Goal: Information Seeking & Learning: Compare options

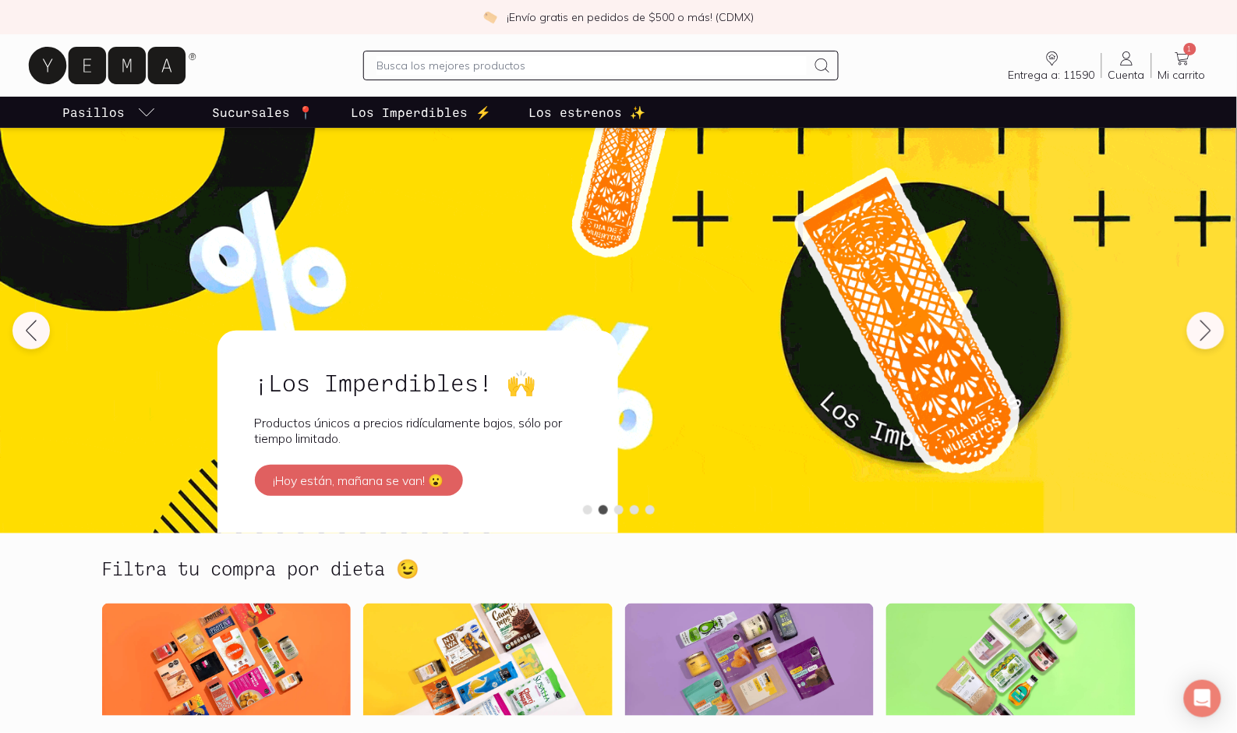
click at [395, 74] on input "text" at bounding box center [592, 65] width 430 height 19
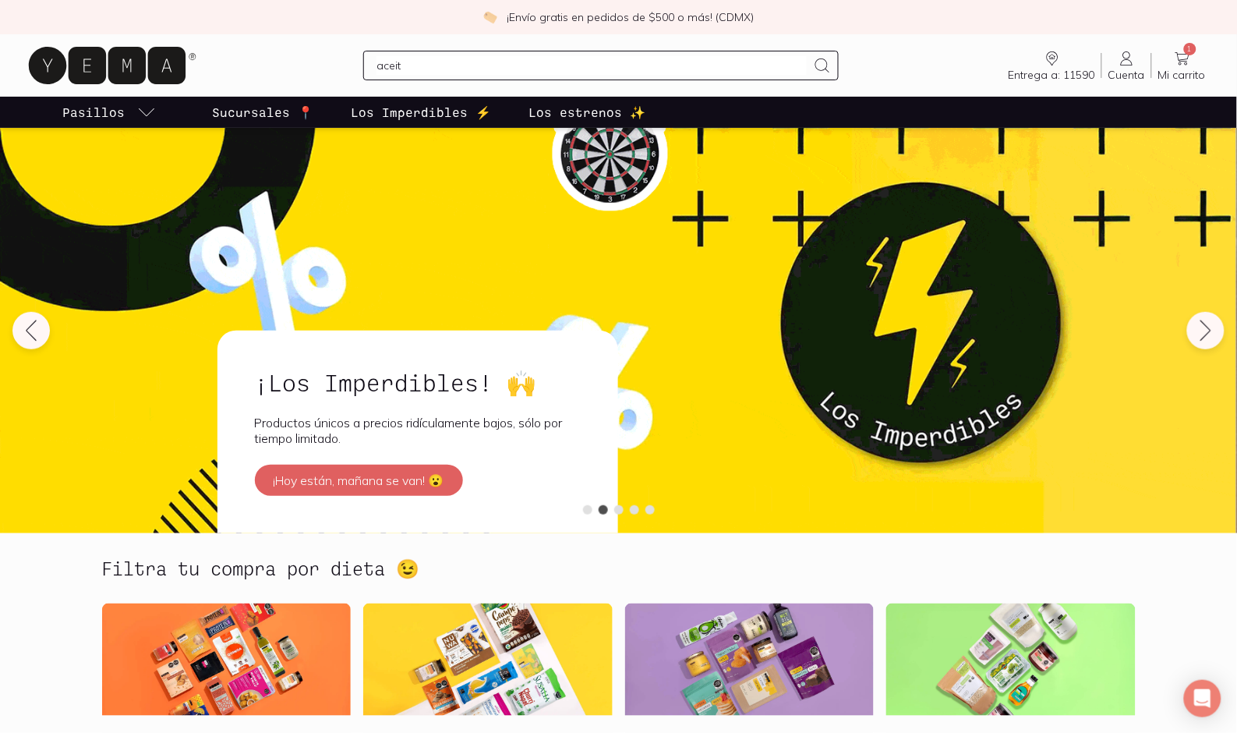
type input "aceite"
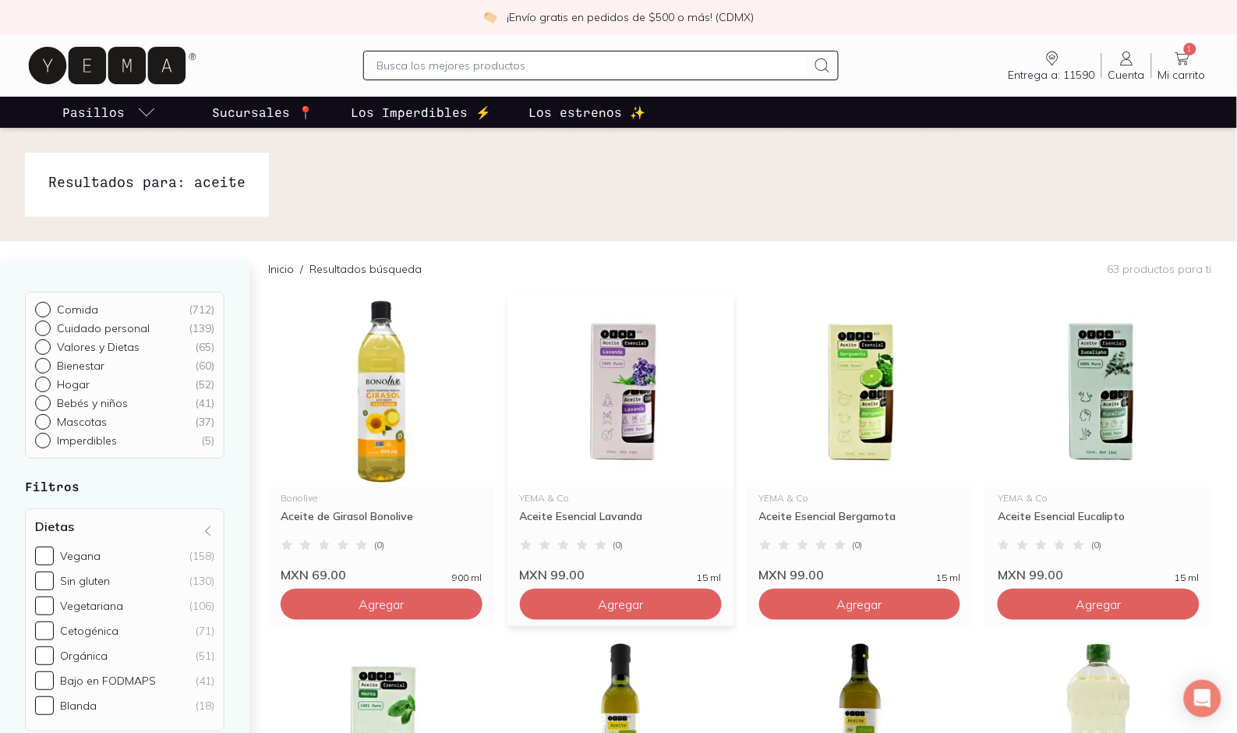
scroll to position [346, 0]
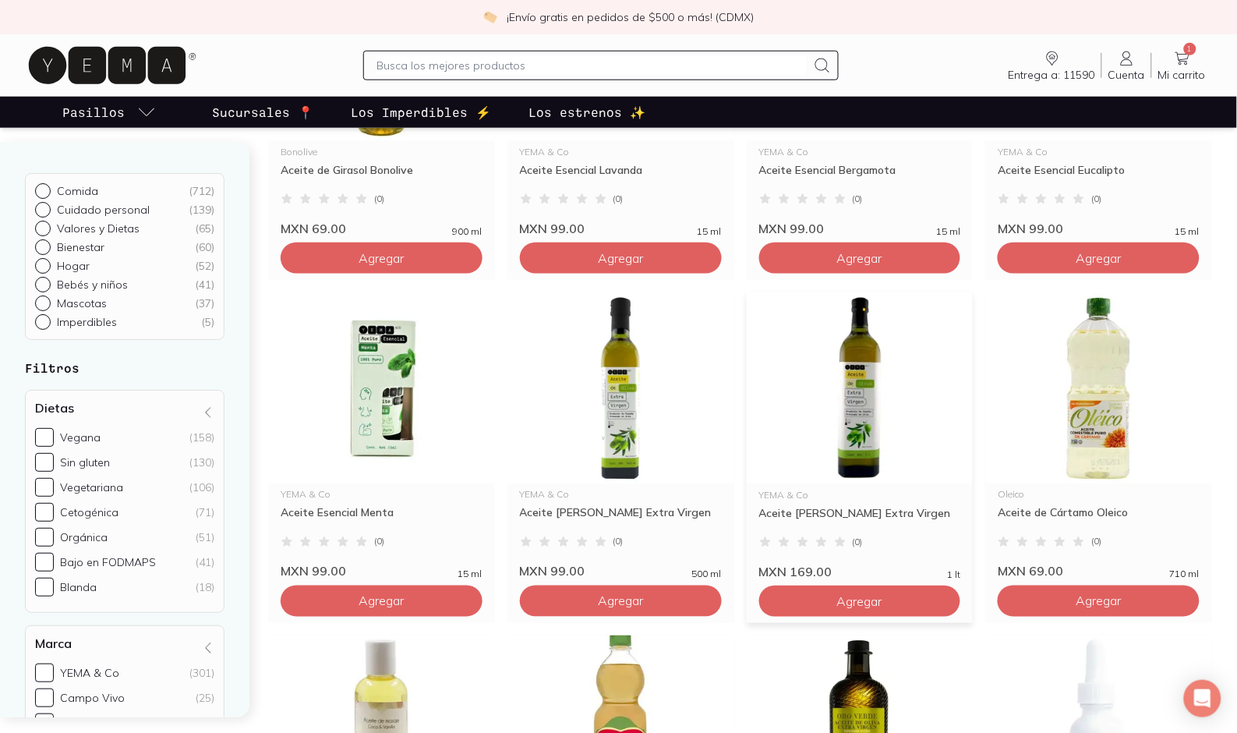
click at [801, 409] on img at bounding box center [860, 388] width 227 height 192
click at [641, 408] on img at bounding box center [621, 388] width 227 height 192
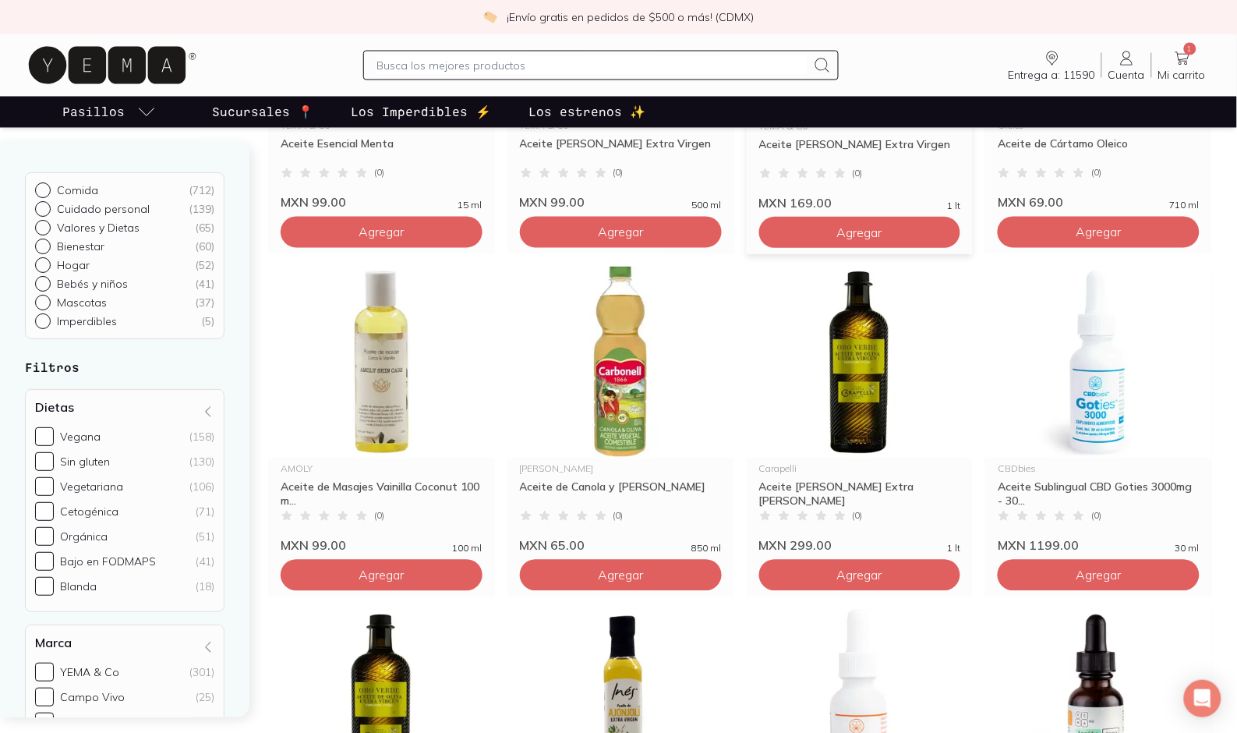
scroll to position [866, 0]
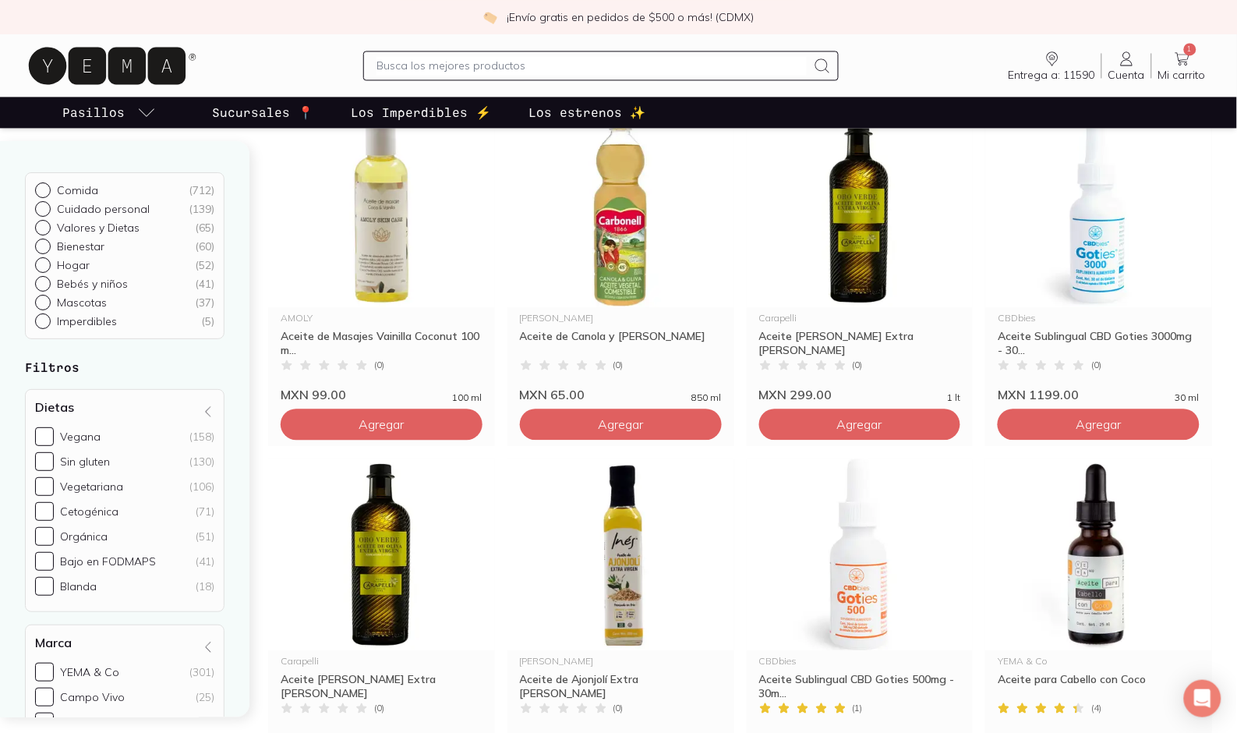
click at [494, 61] on input "text" at bounding box center [592, 65] width 430 height 19
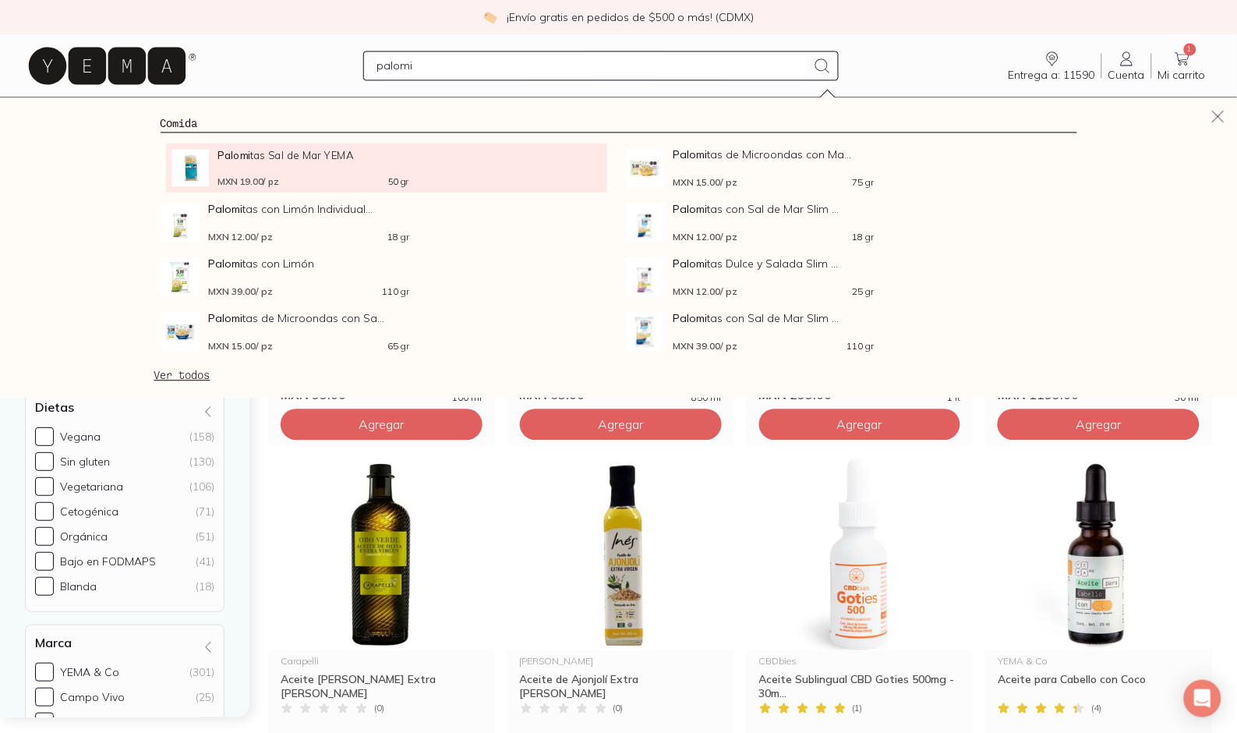
type input "palomi"
click at [310, 158] on span "Palomi tas Sal de Mar YEMA" at bounding box center [313, 155] width 191 height 12
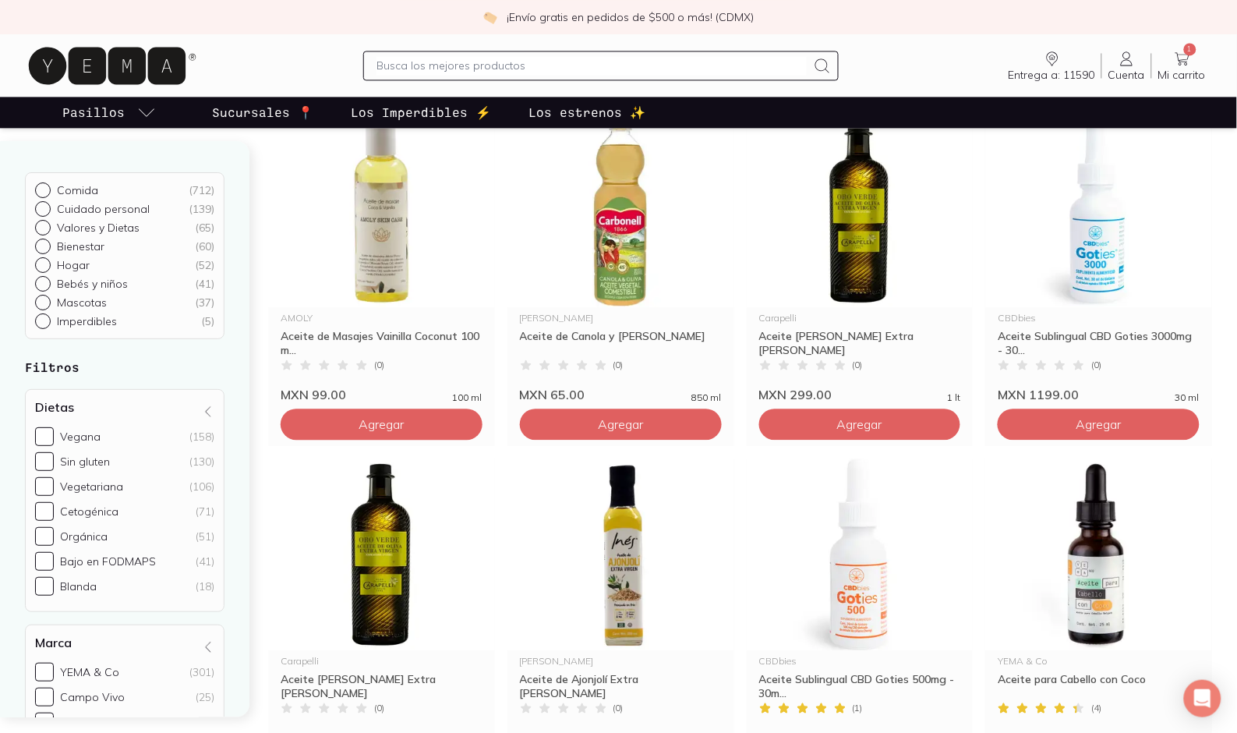
click at [478, 67] on input "text" at bounding box center [592, 65] width 430 height 19
type input "palomitas"
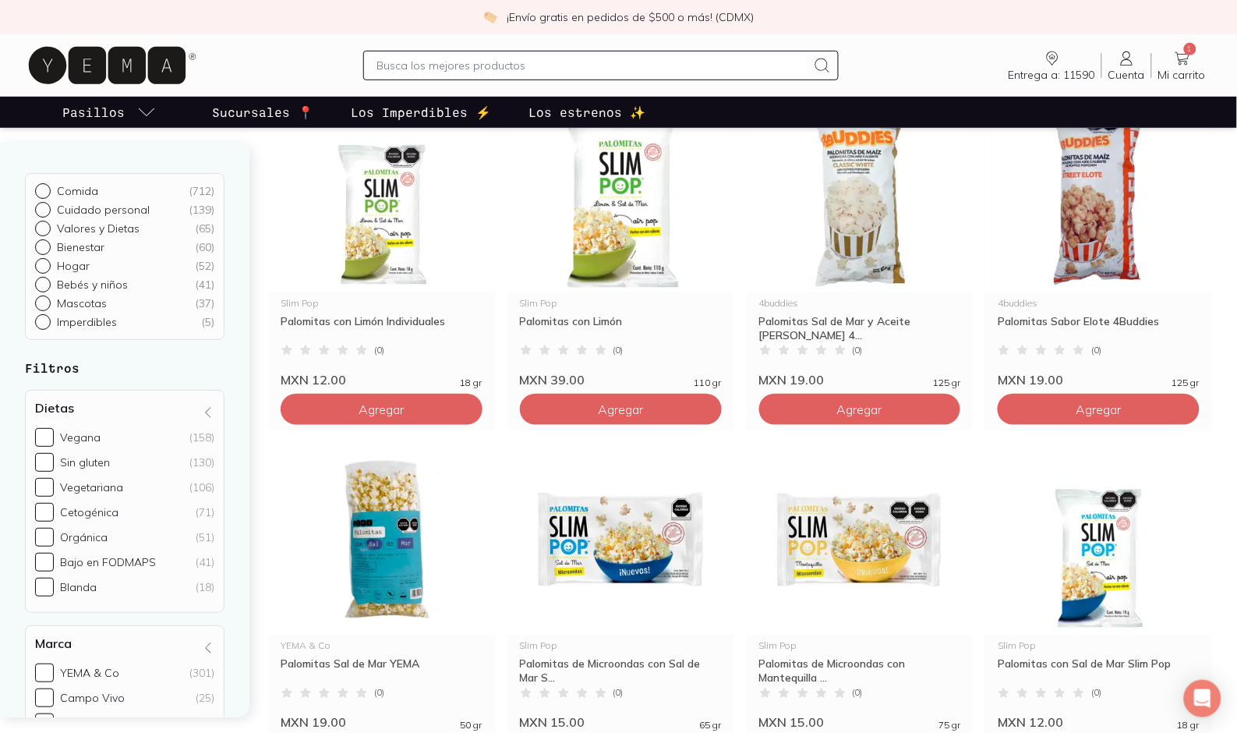
scroll to position [87, 0]
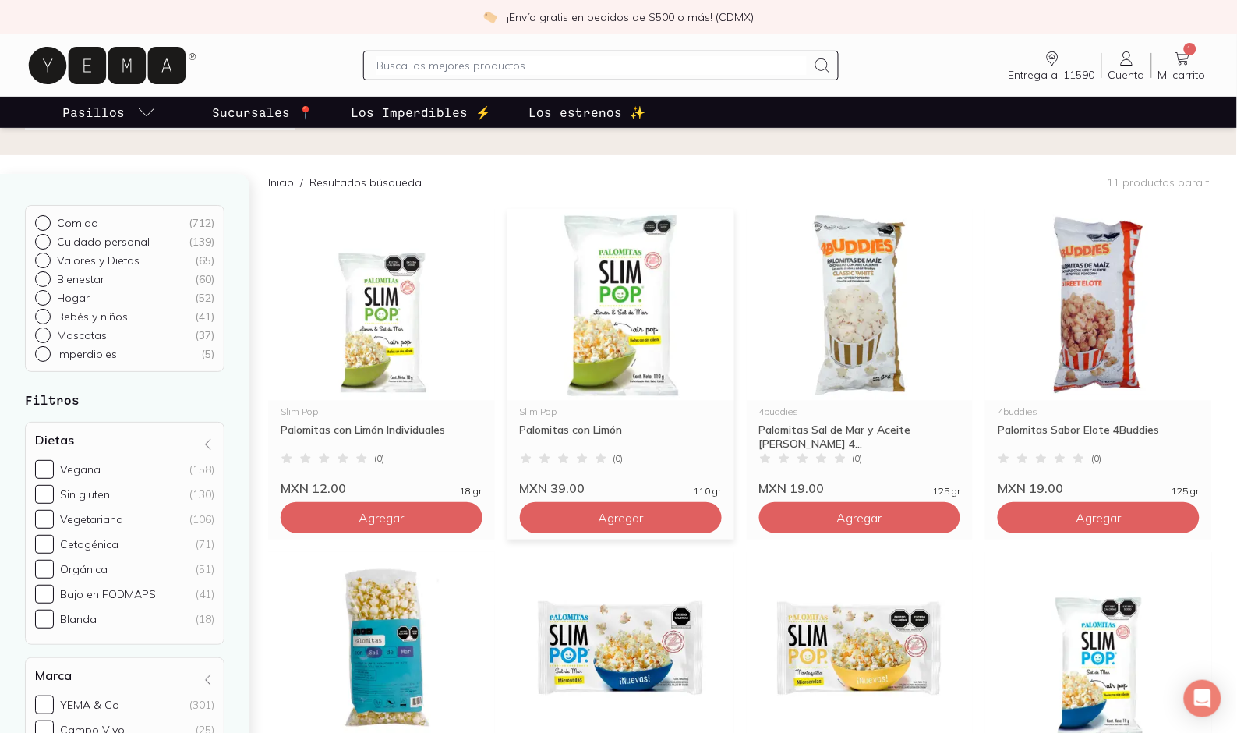
click at [628, 334] on img at bounding box center [621, 305] width 227 height 192
click at [429, 58] on input "text" at bounding box center [592, 65] width 430 height 19
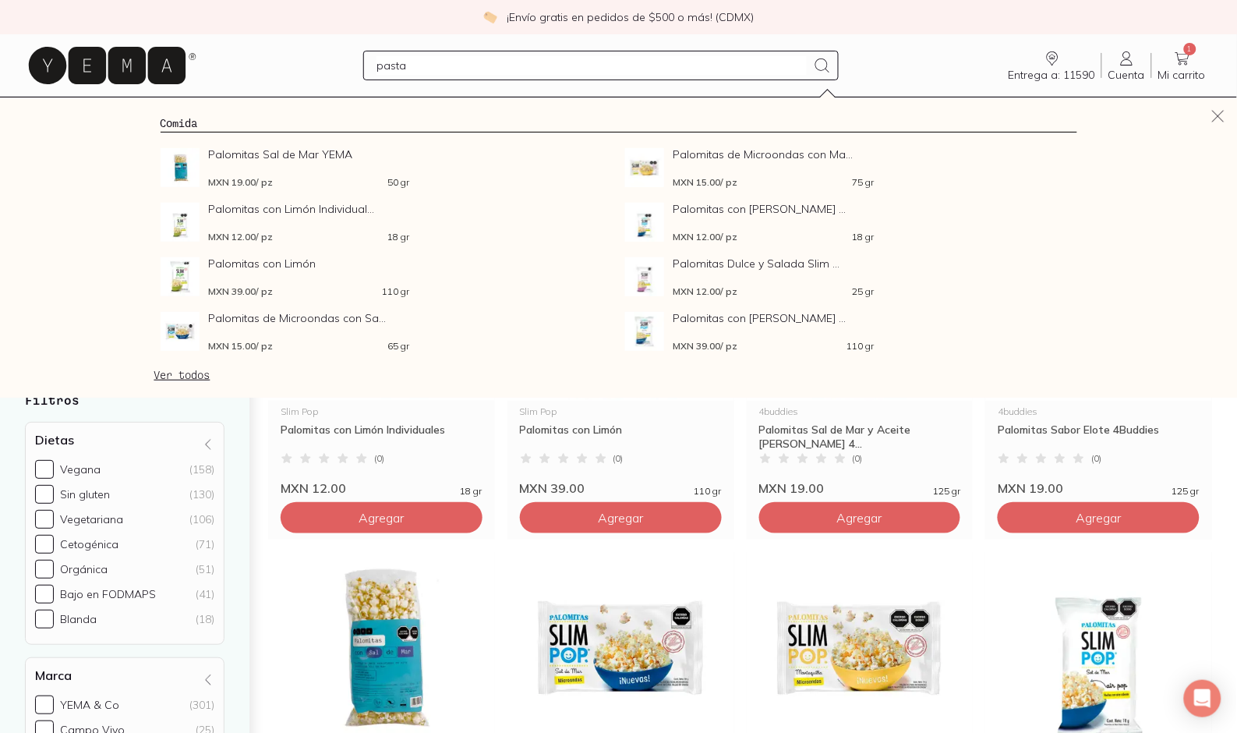
type input "pastas"
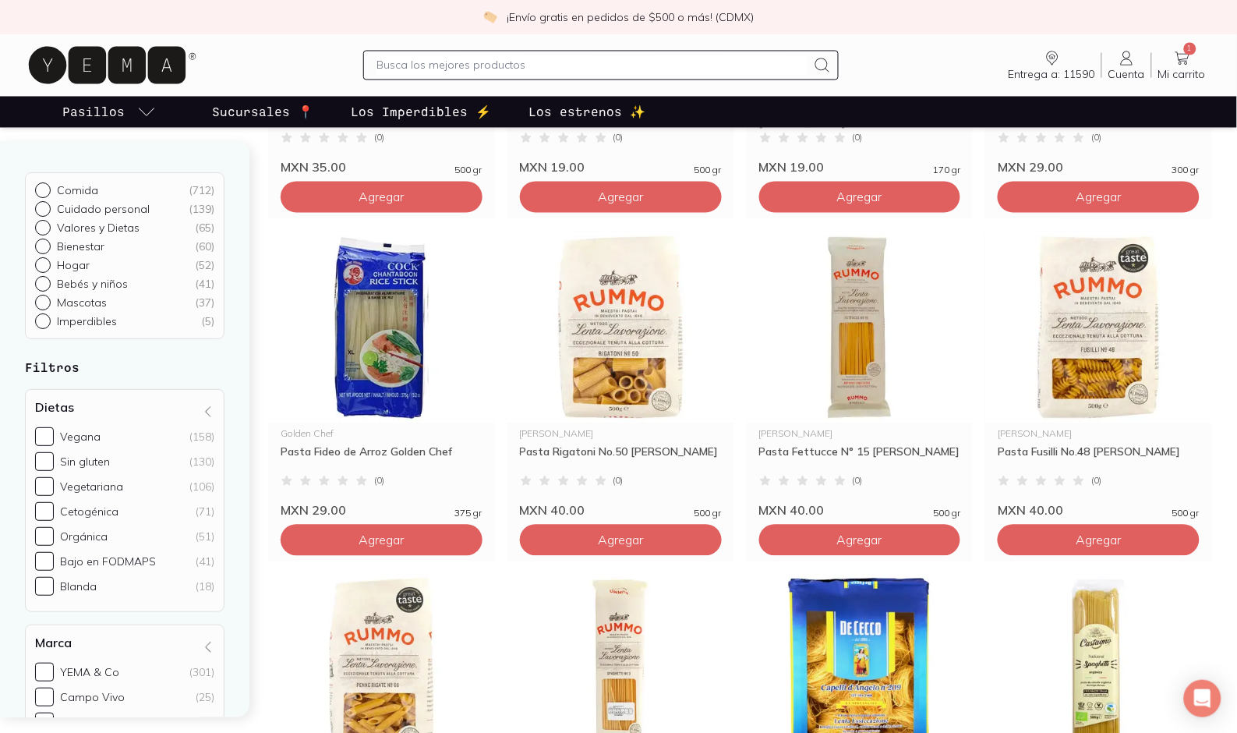
scroll to position [866, 0]
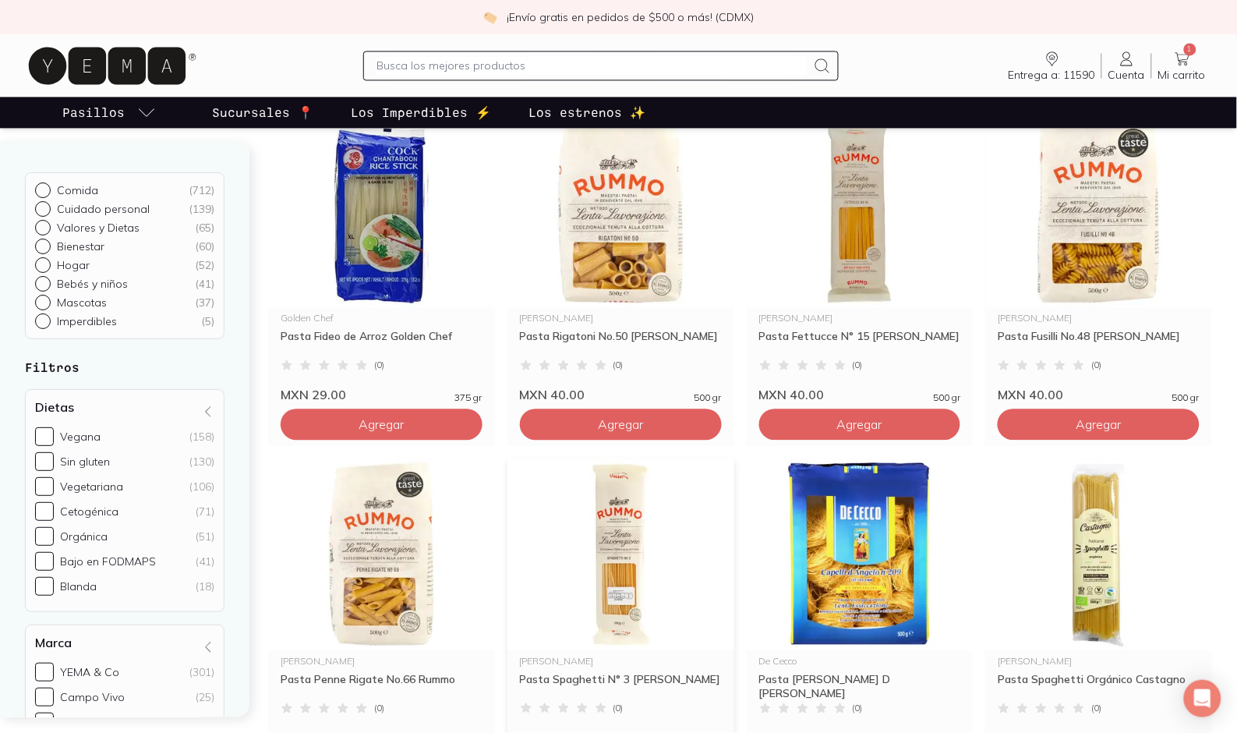
click at [612, 544] on img at bounding box center [621, 554] width 227 height 192
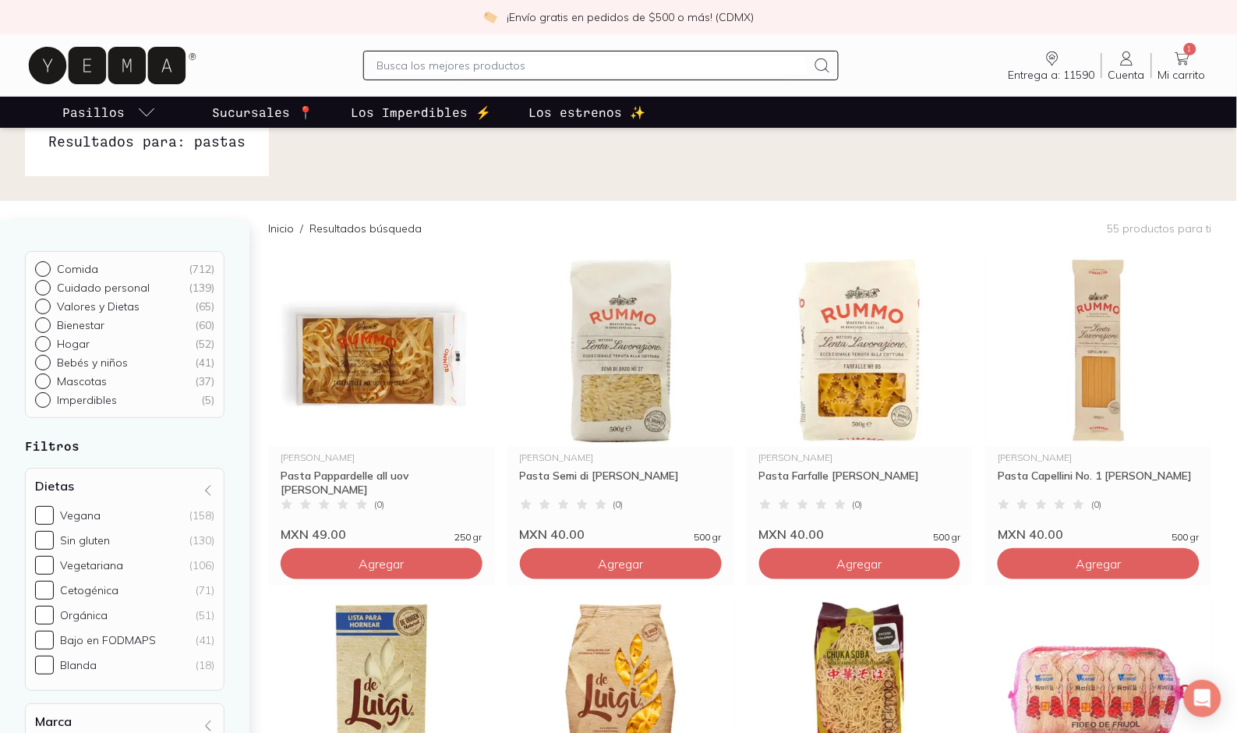
scroll to position [0, 0]
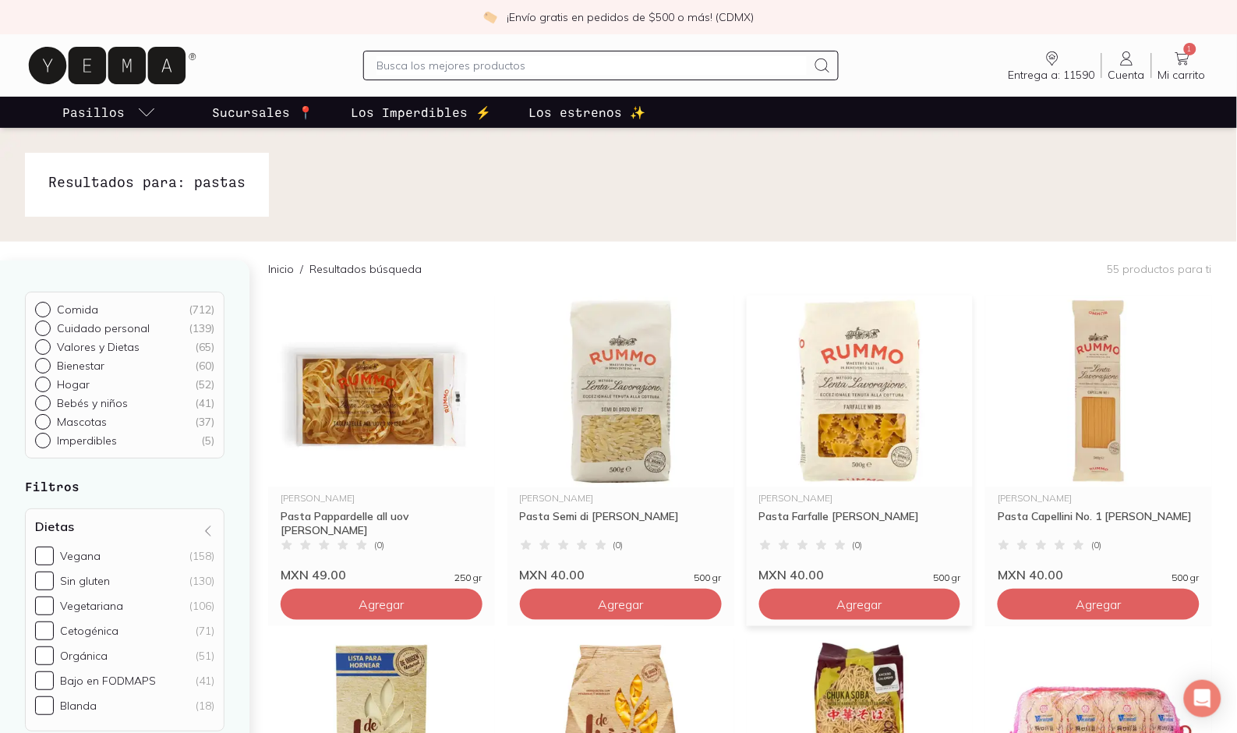
click at [842, 405] on img at bounding box center [860, 392] width 227 height 192
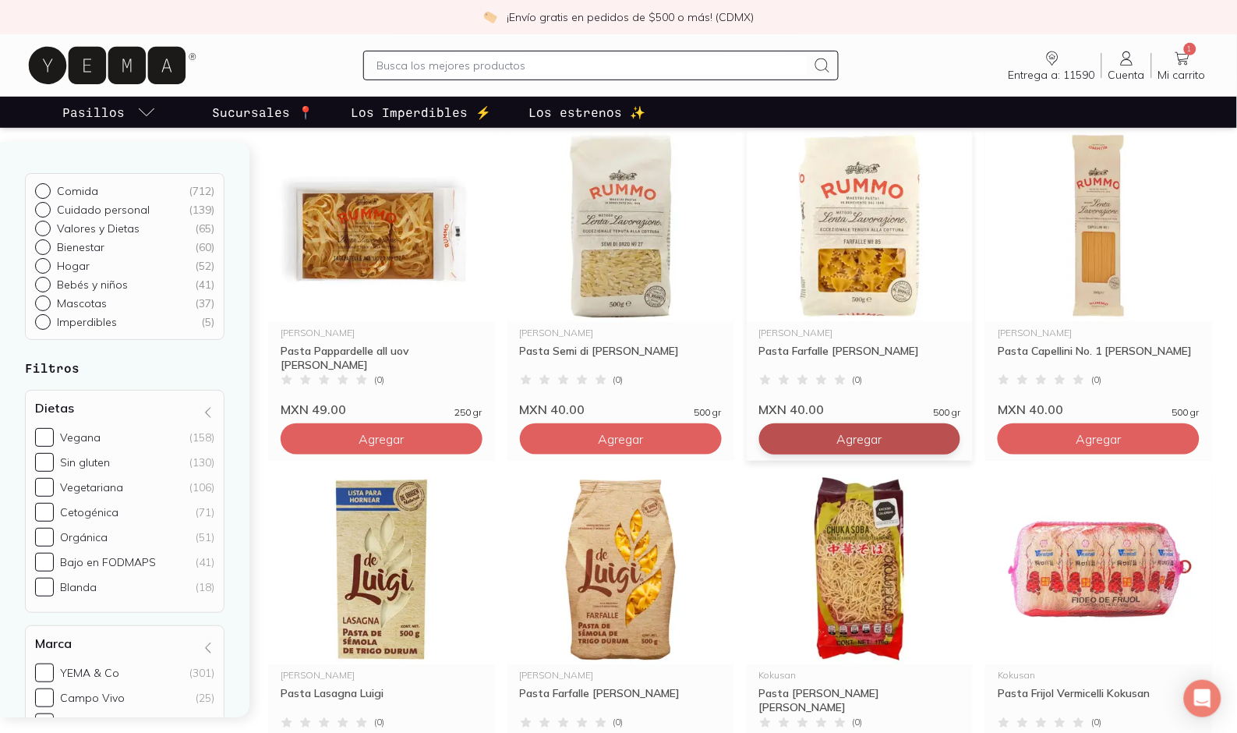
scroll to position [173, 0]
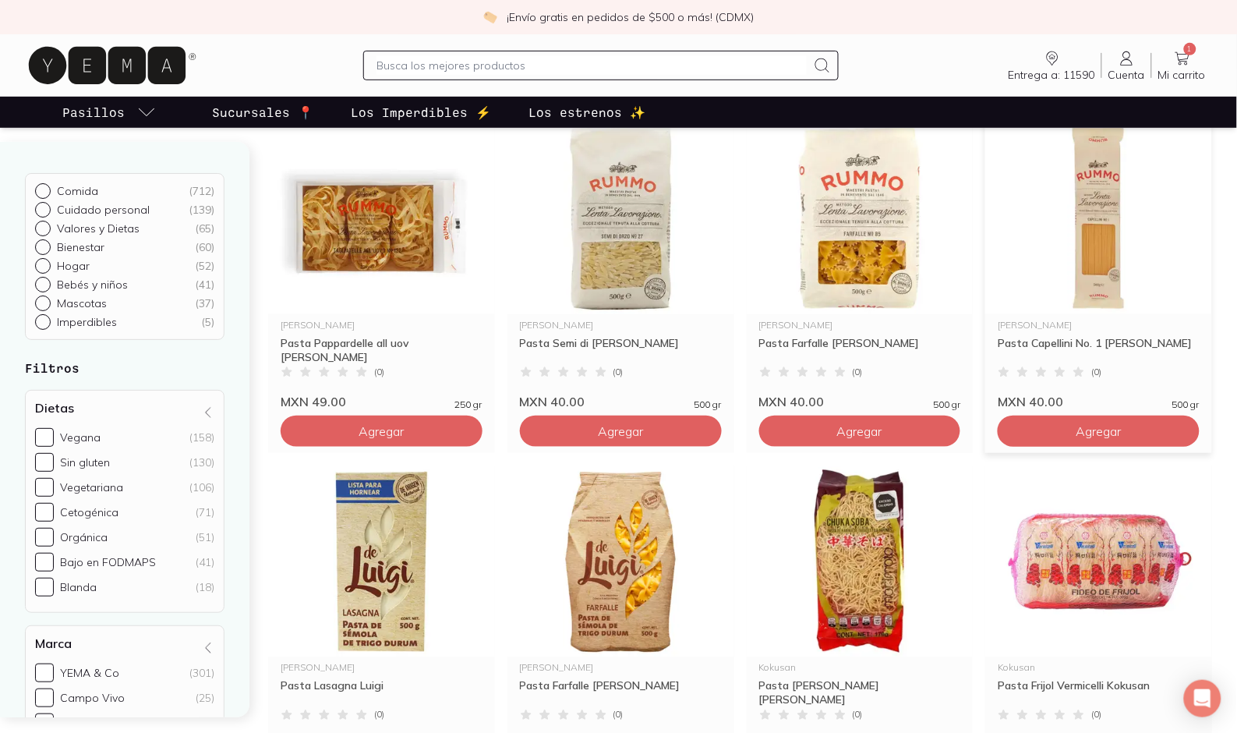
click at [1119, 242] on img at bounding box center [1099, 218] width 227 height 192
click at [791, 652] on img at bounding box center [860, 562] width 227 height 192
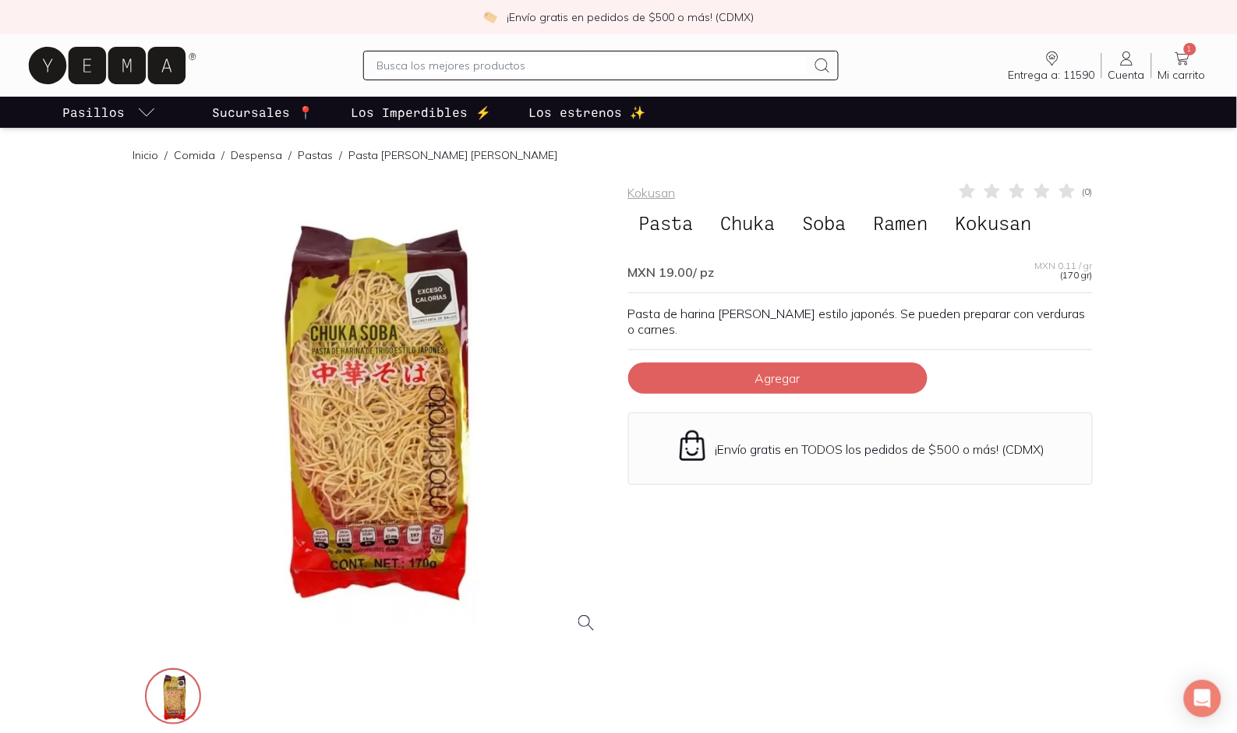
scroll to position [173, 0]
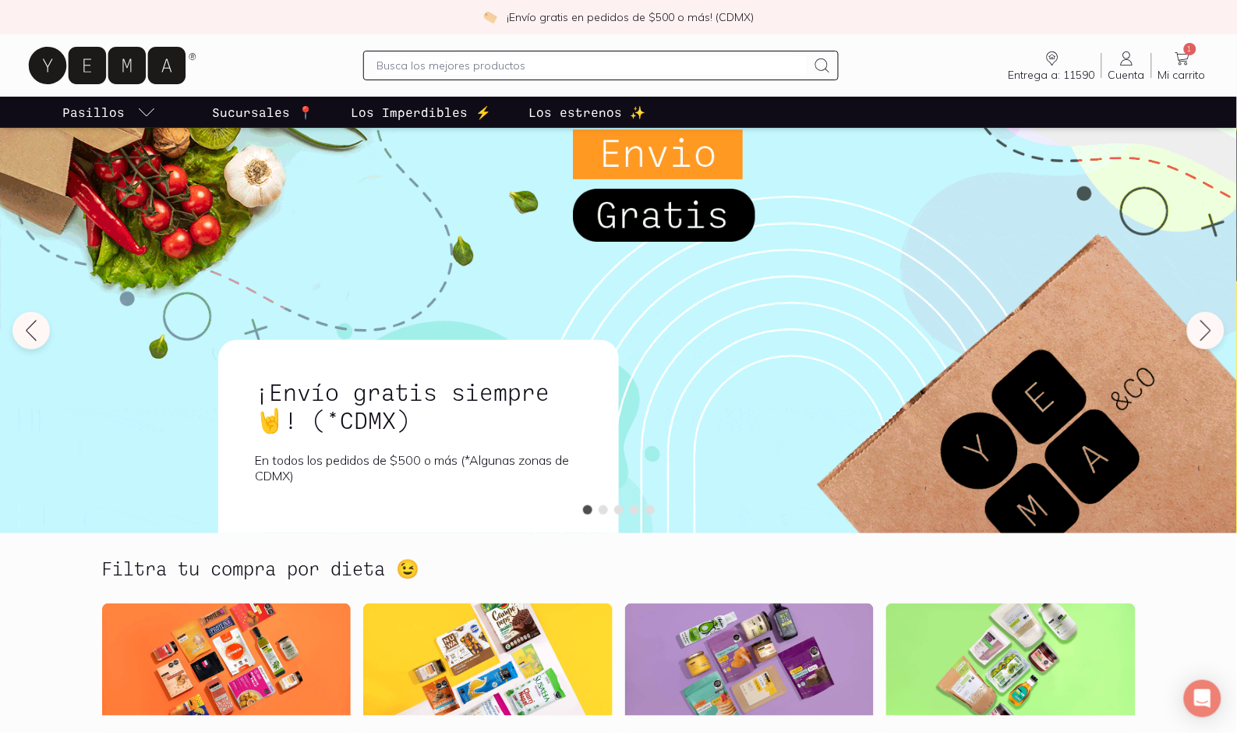
click at [395, 53] on div at bounding box center [600, 66] width 475 height 30
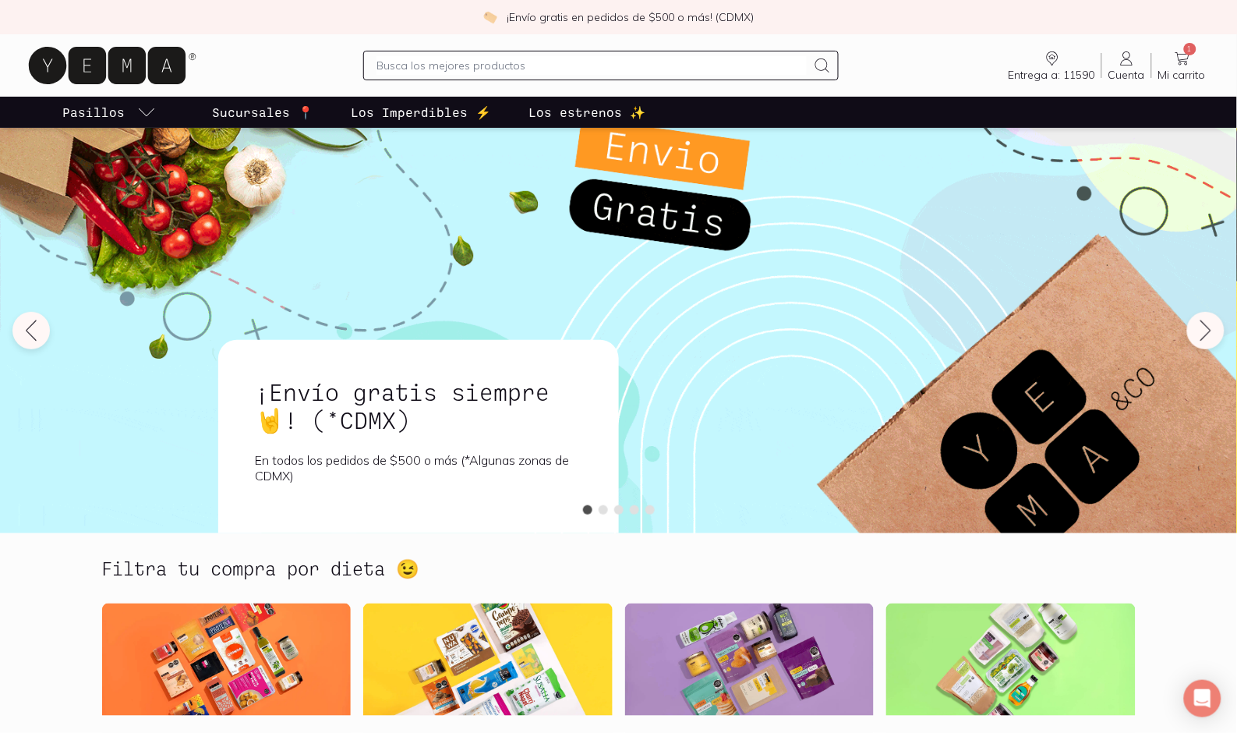
click at [383, 53] on div at bounding box center [600, 66] width 475 height 30
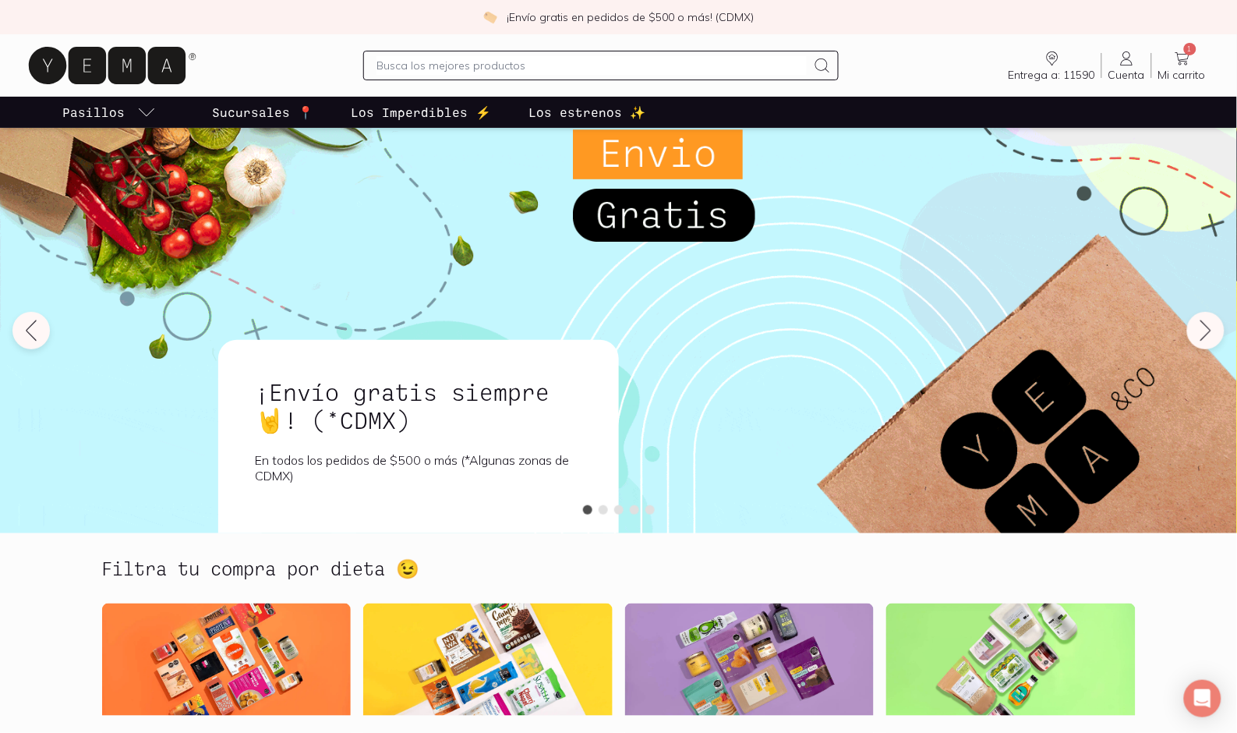
click at [383, 74] on input "text" at bounding box center [592, 65] width 430 height 19
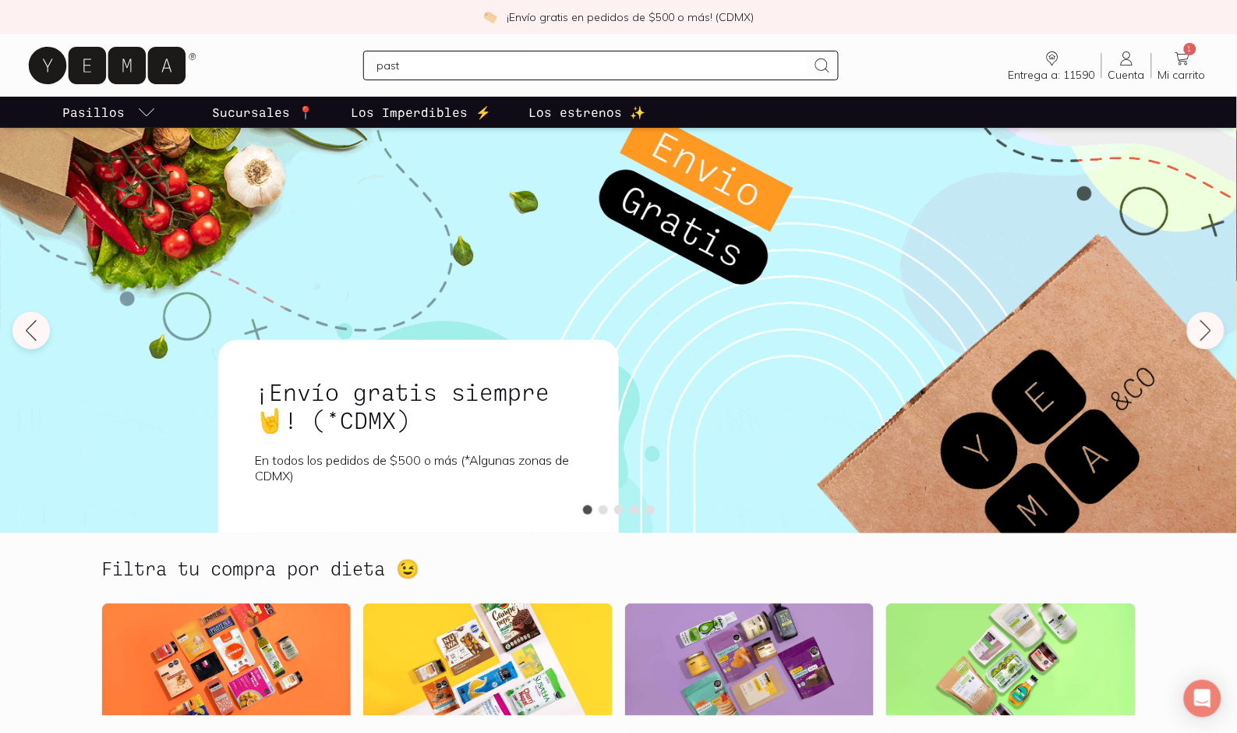
type input "pasta"
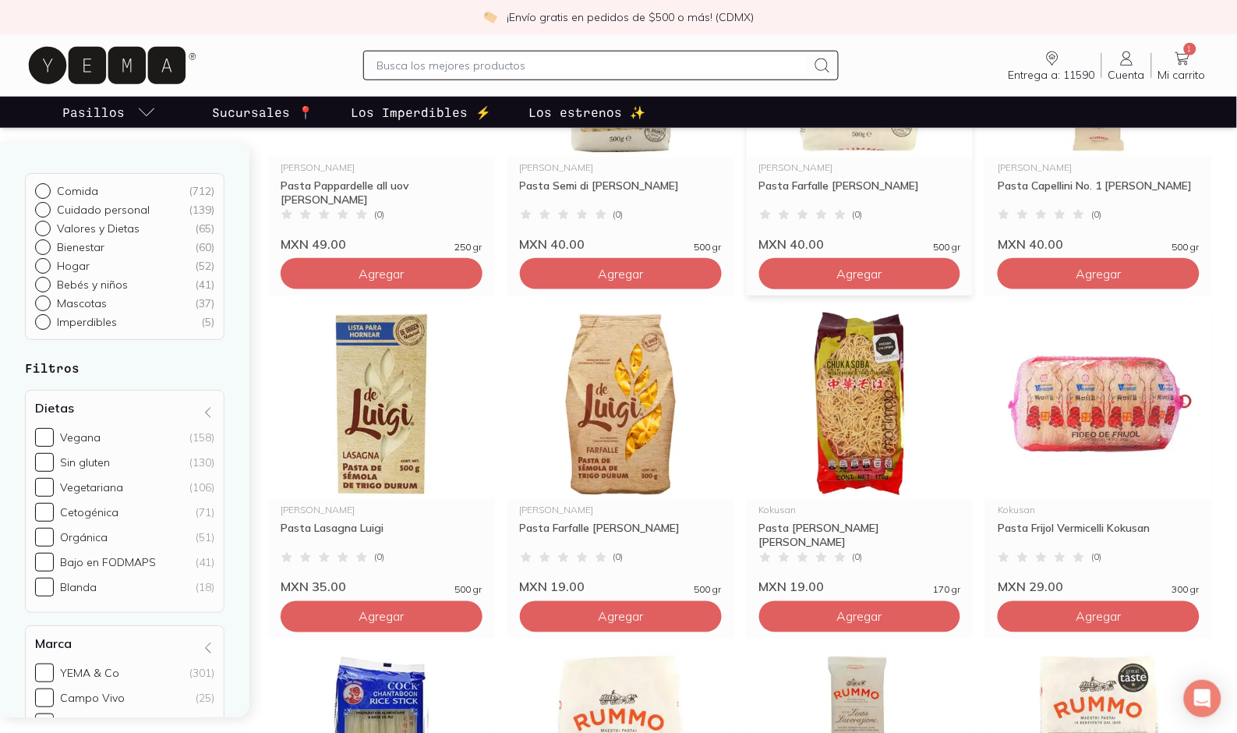
scroll to position [346, 0]
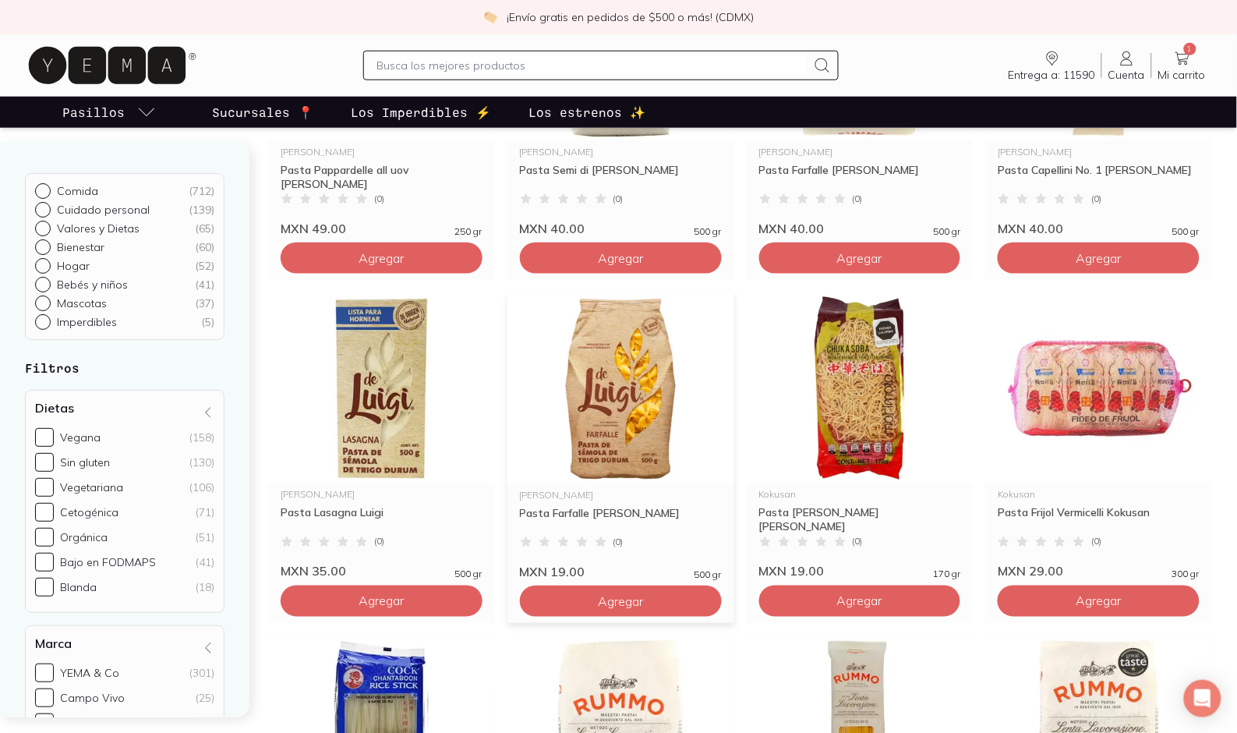
click at [669, 380] on img at bounding box center [621, 388] width 227 height 192
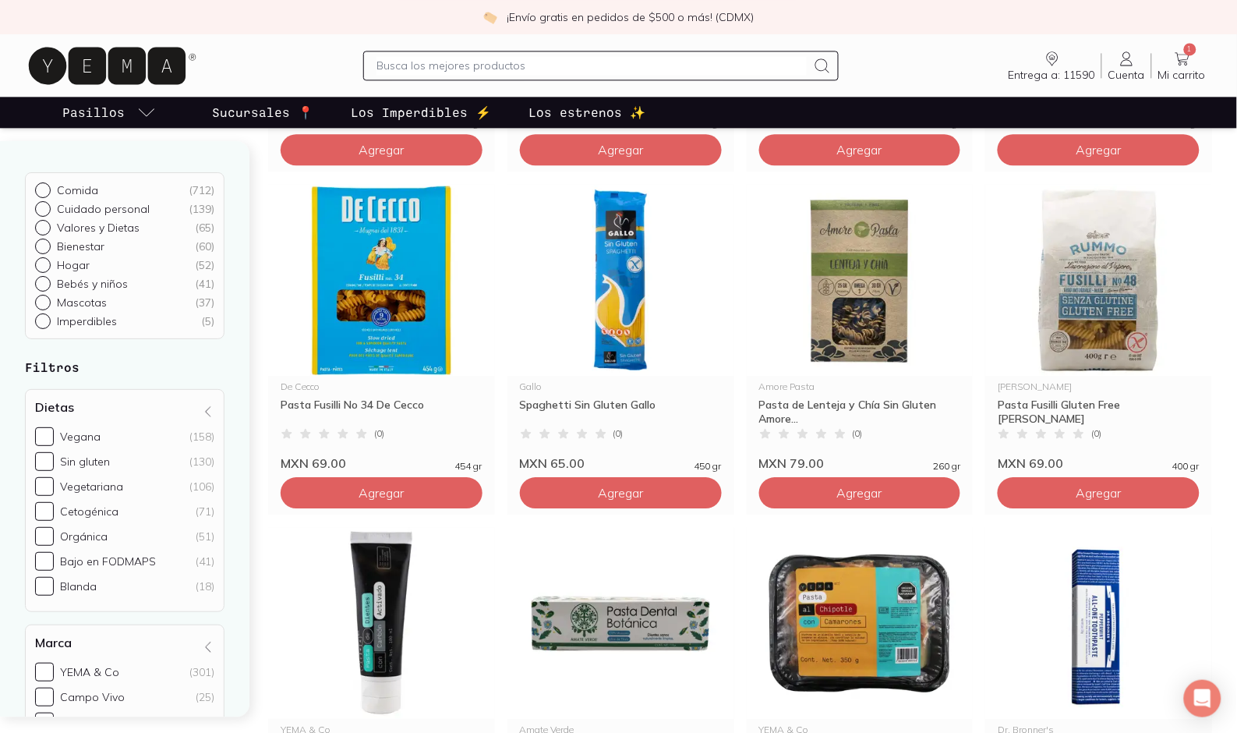
scroll to position [2512, 0]
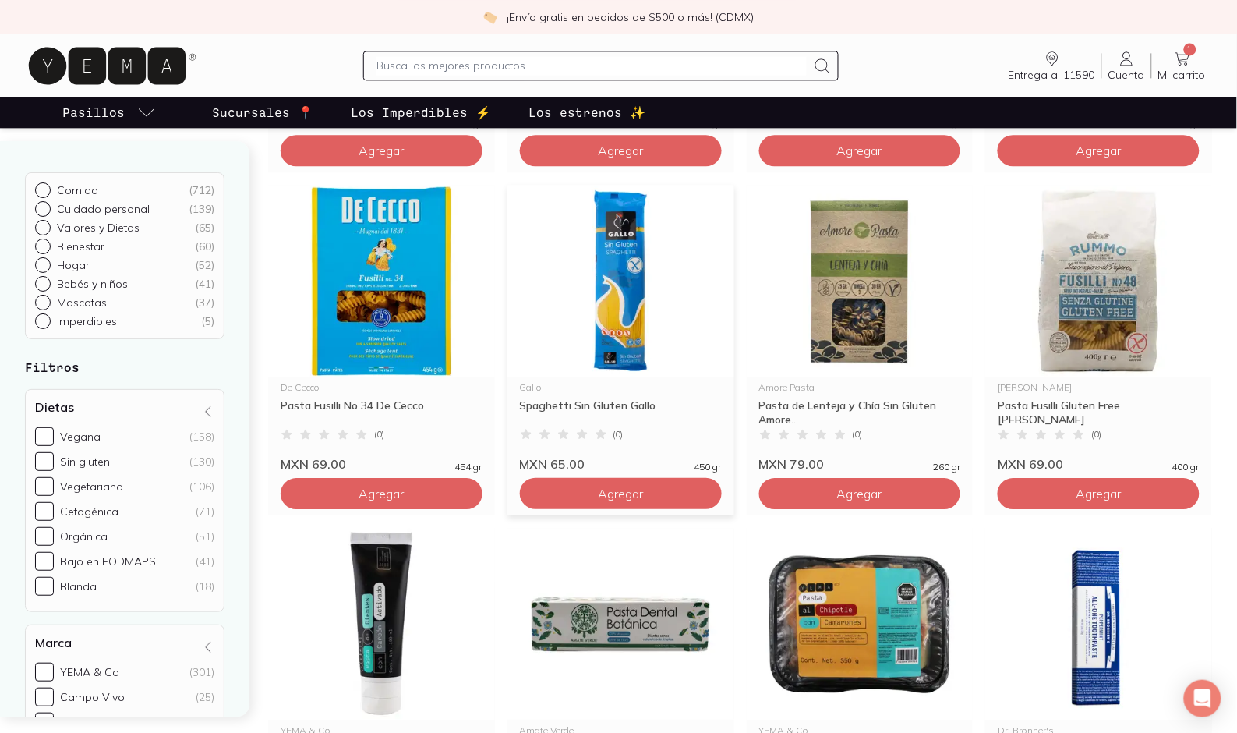
click at [650, 291] on img at bounding box center [621, 281] width 227 height 192
click at [411, 60] on input "text" at bounding box center [592, 65] width 430 height 19
type input "tisana"
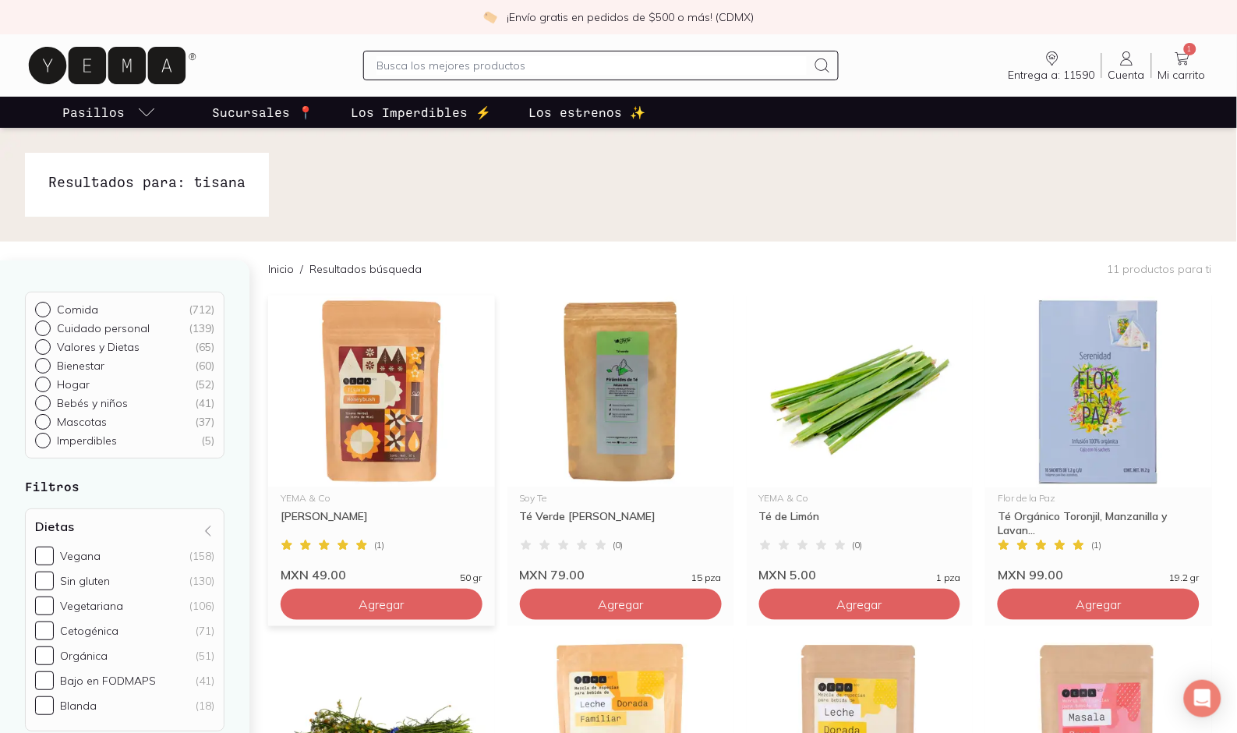
click at [401, 394] on img at bounding box center [381, 392] width 227 height 192
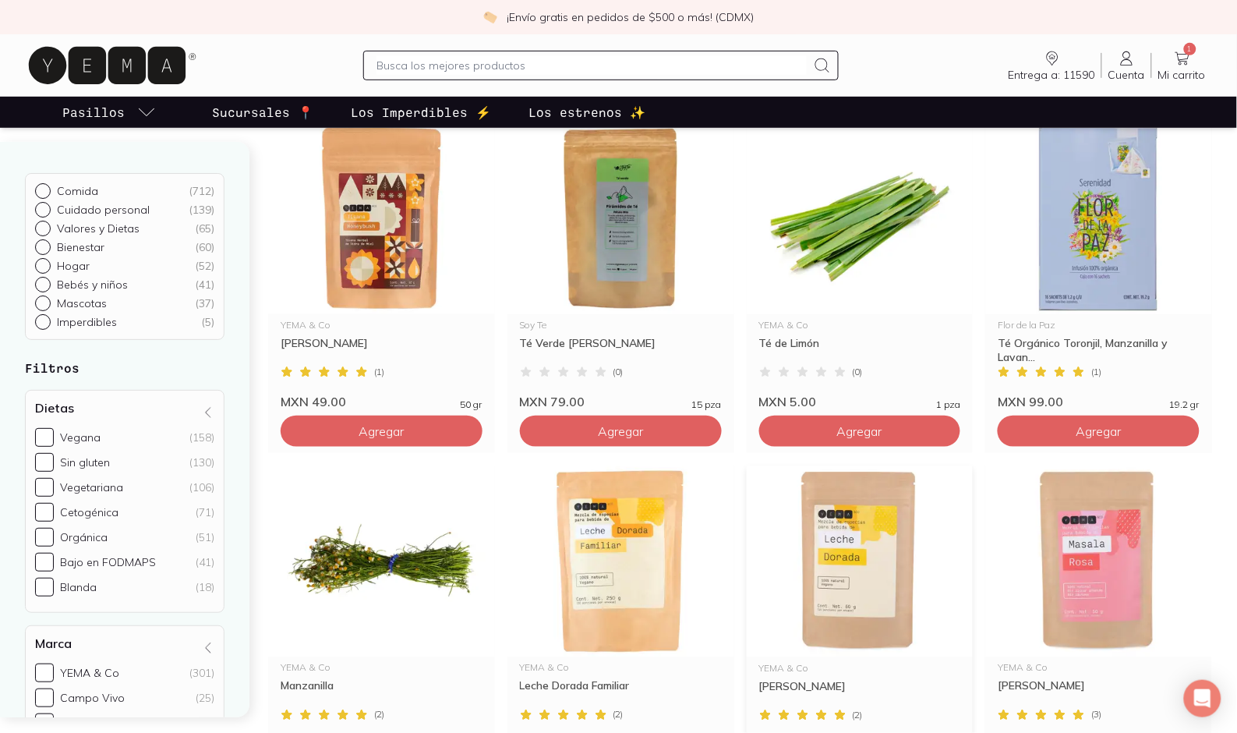
scroll to position [260, 0]
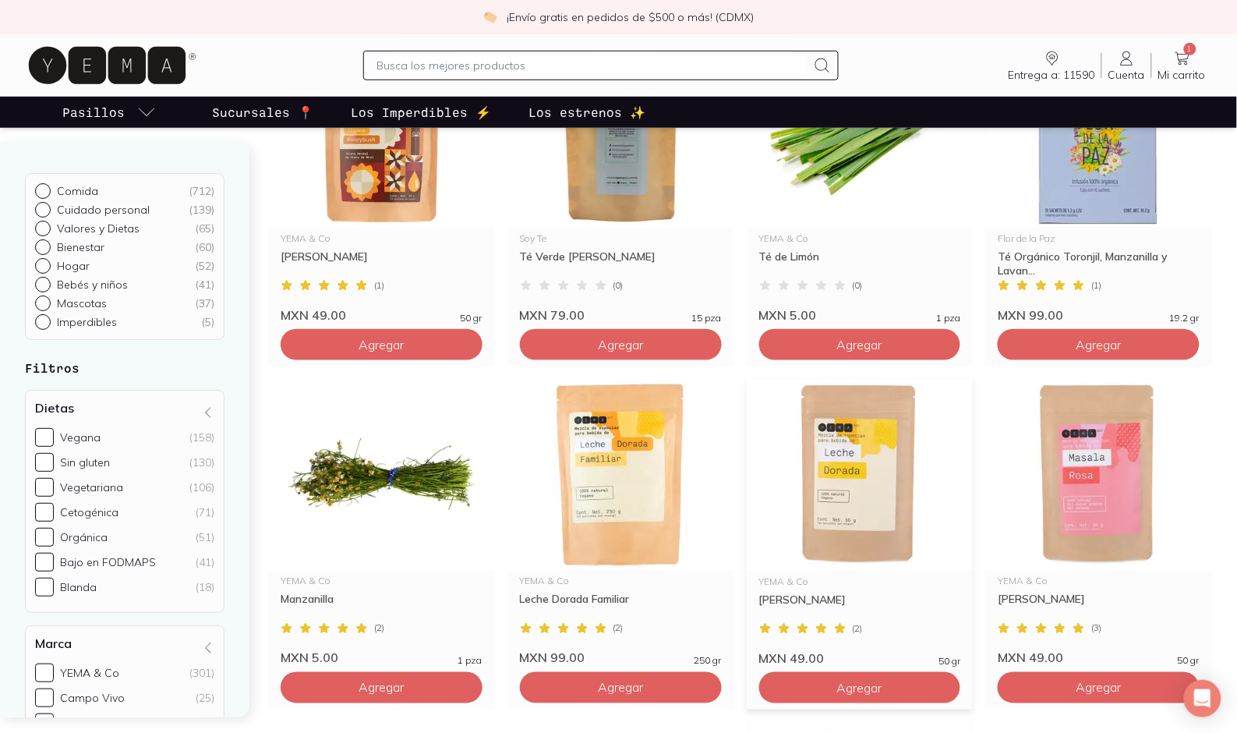
click at [866, 519] on img at bounding box center [860, 475] width 227 height 192
click at [1043, 512] on img at bounding box center [1099, 475] width 227 height 192
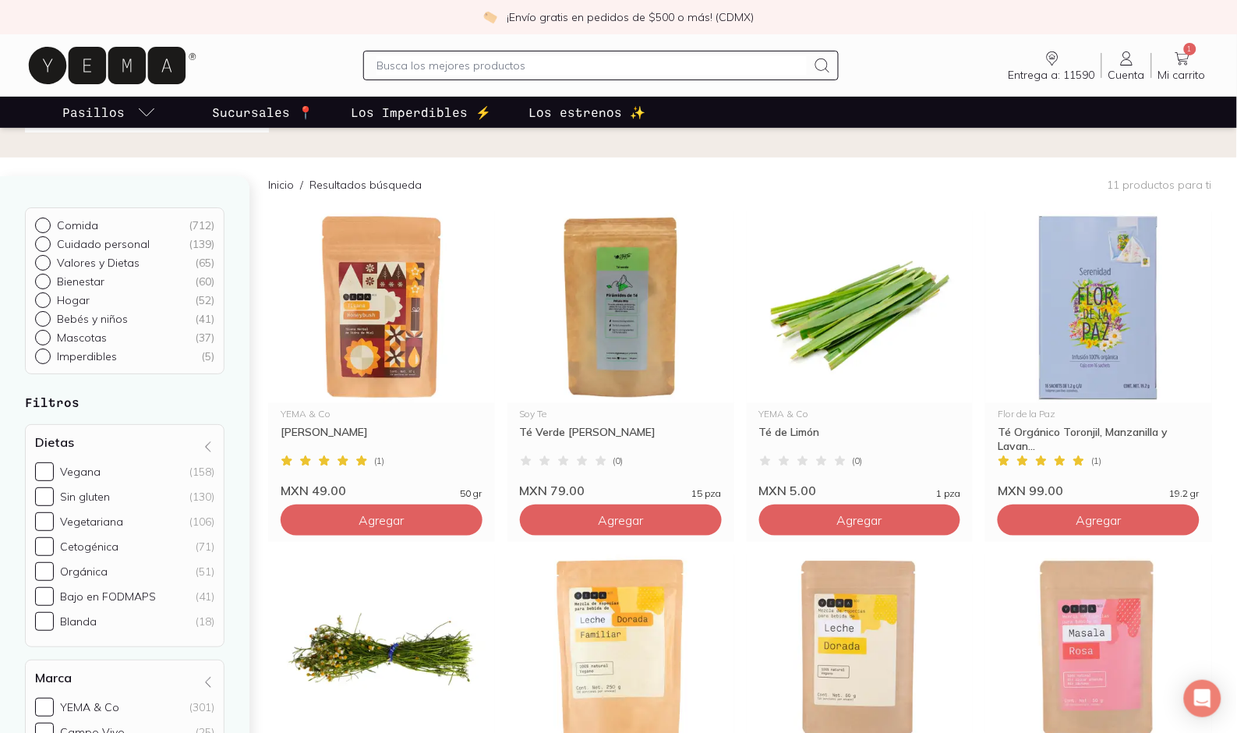
scroll to position [0, 0]
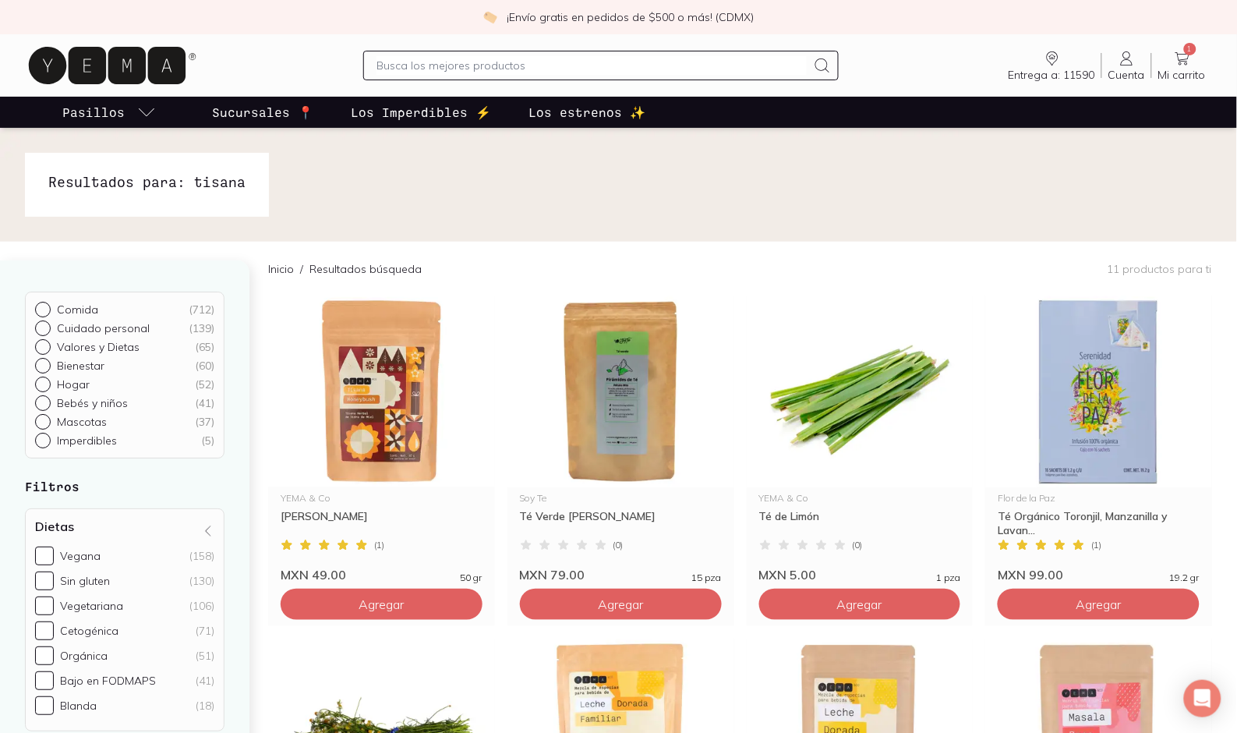
click at [388, 65] on input "text" at bounding box center [592, 65] width 430 height 19
type input "chips"
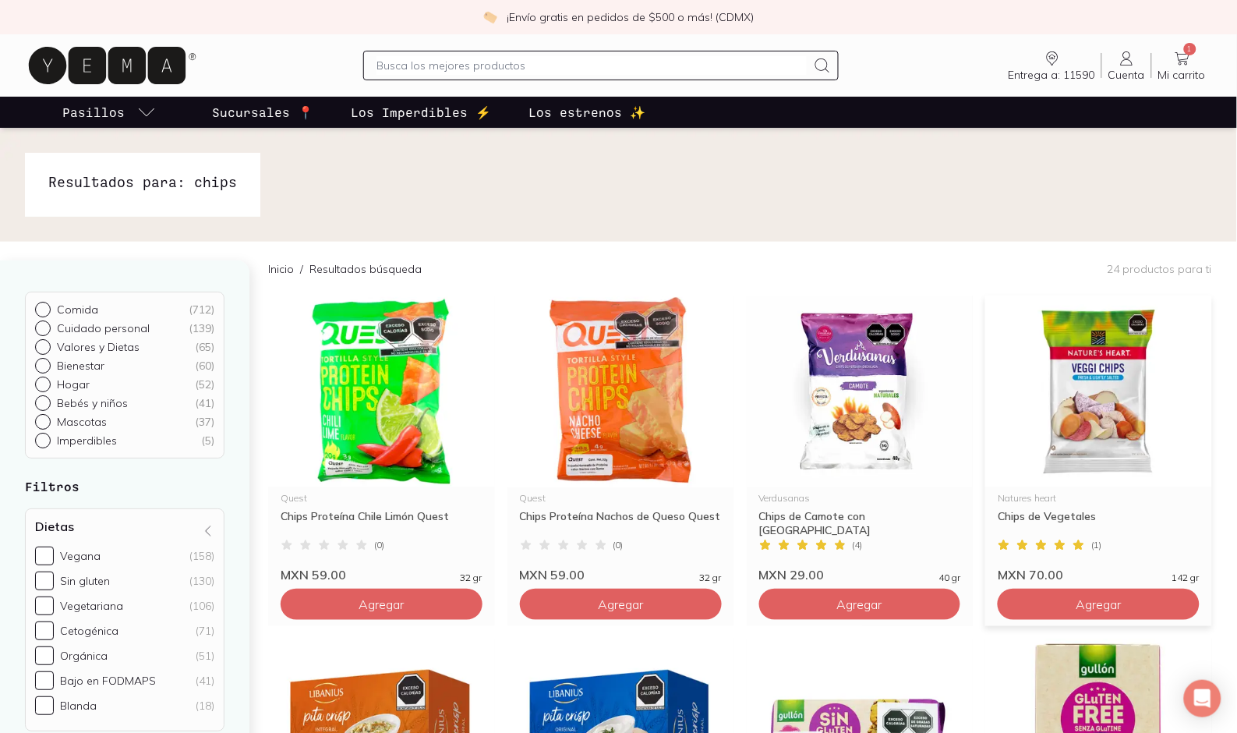
click at [1076, 434] on img at bounding box center [1099, 392] width 227 height 192
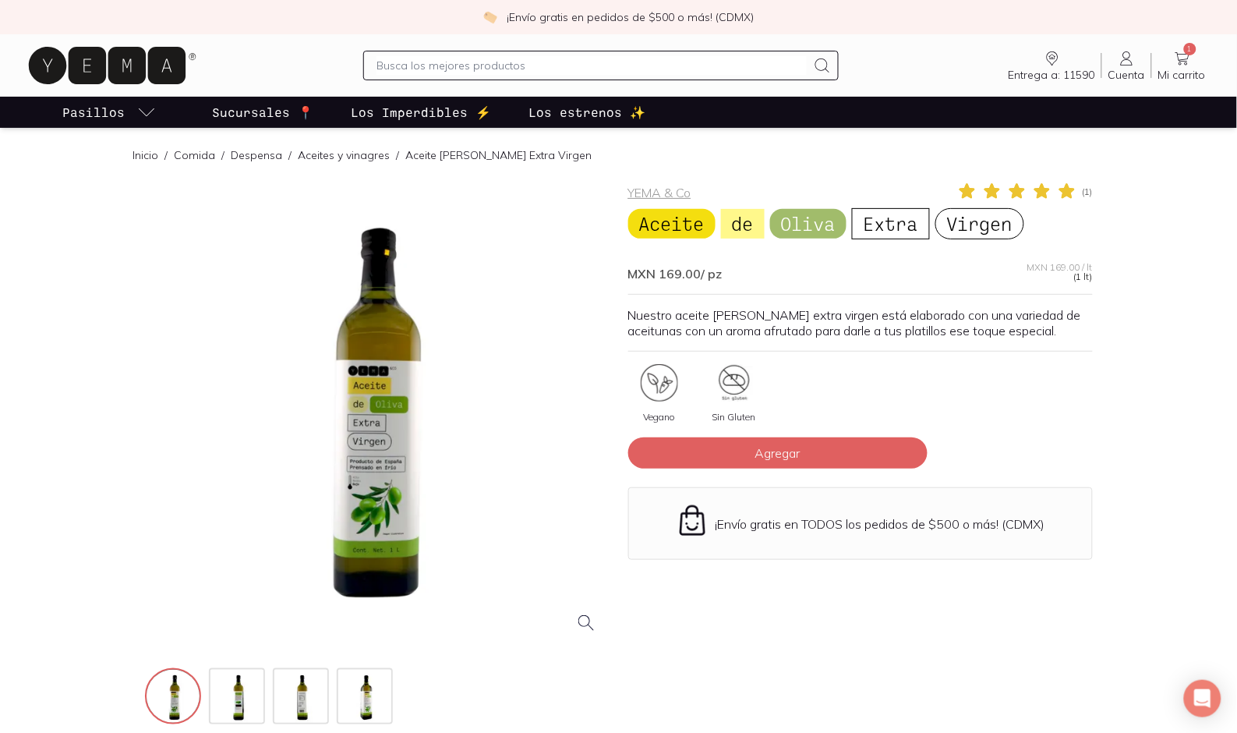
click at [373, 370] on div at bounding box center [377, 414] width 465 height 465
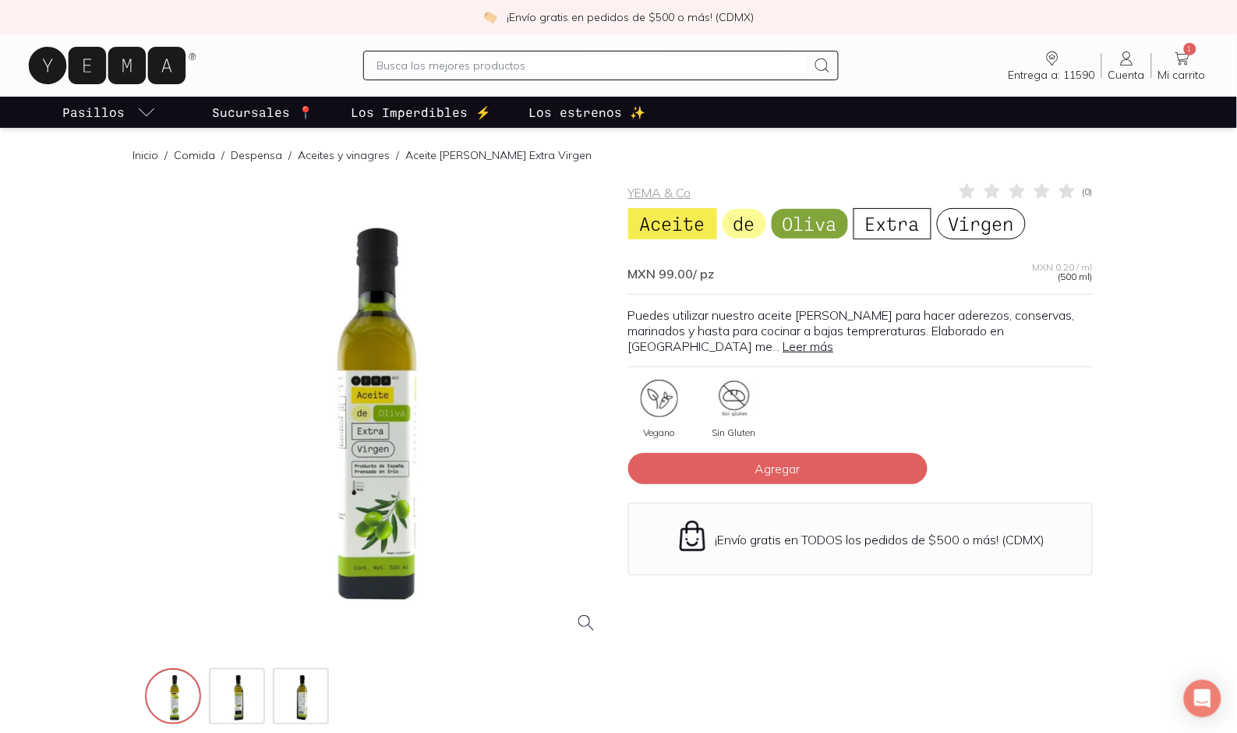
click at [384, 402] on div at bounding box center [377, 414] width 465 height 465
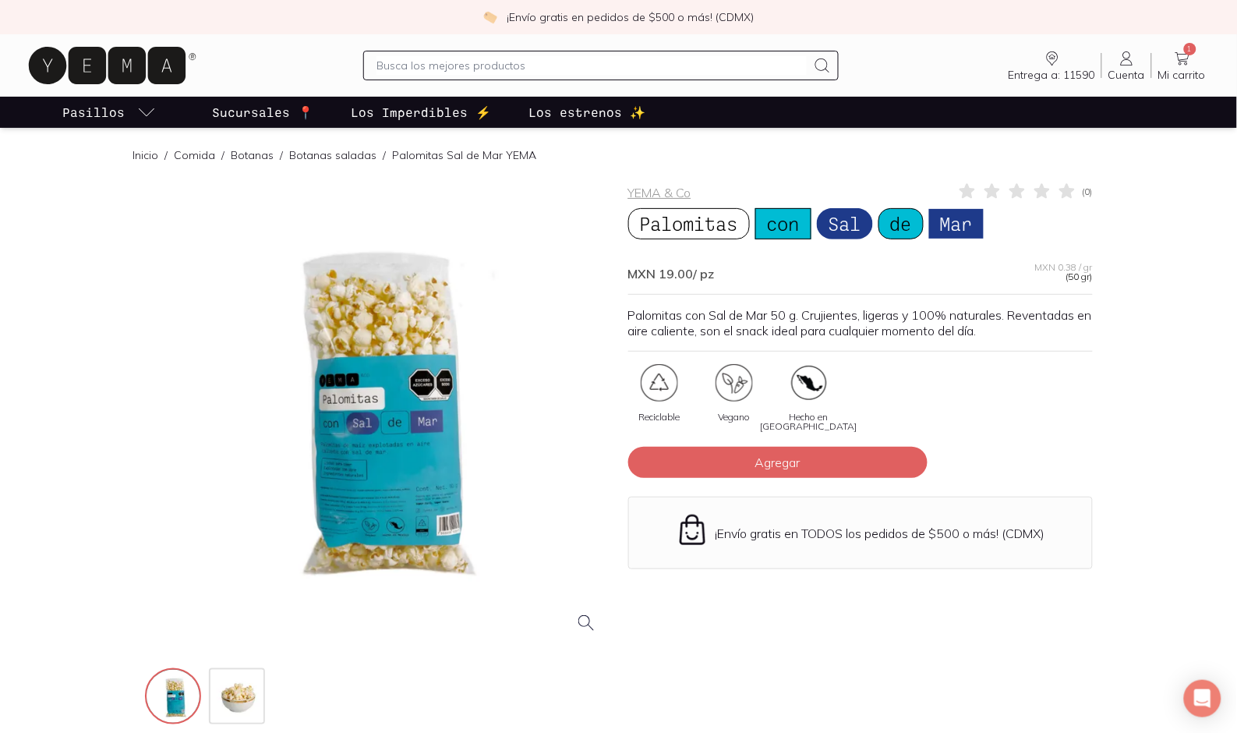
click at [392, 398] on div at bounding box center [377, 414] width 465 height 465
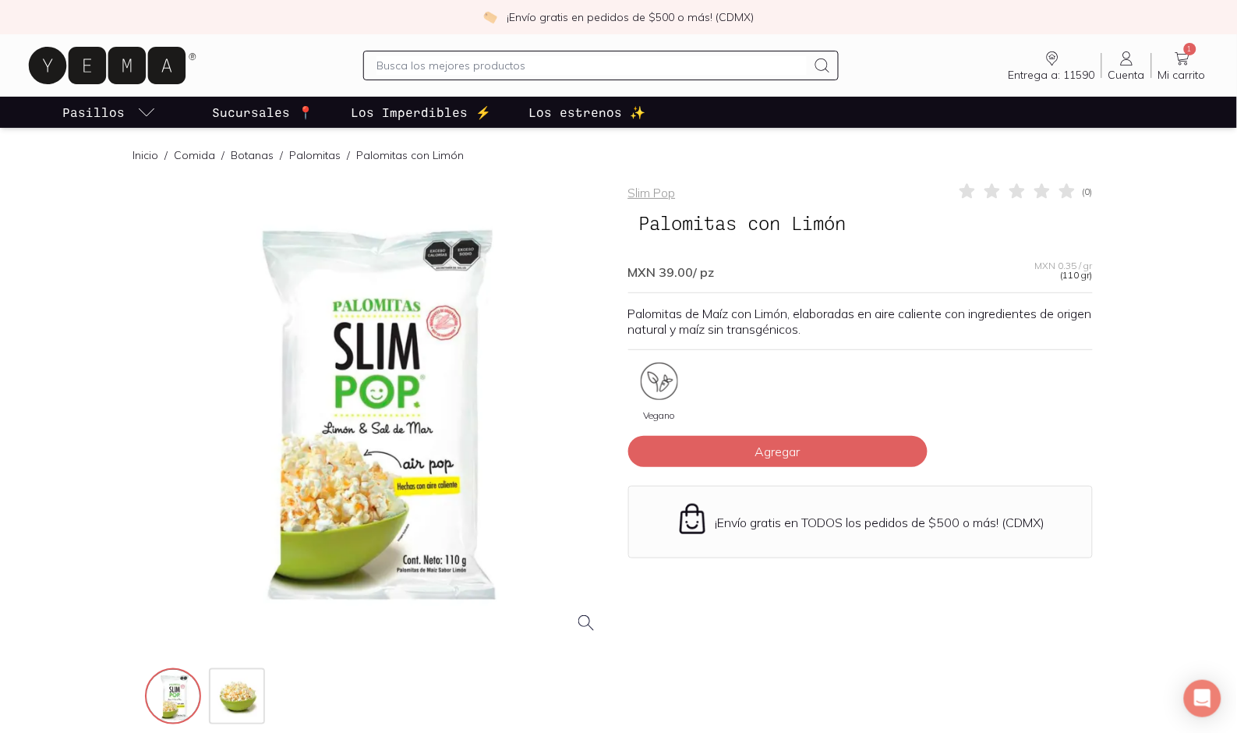
click at [427, 318] on div at bounding box center [377, 414] width 465 height 465
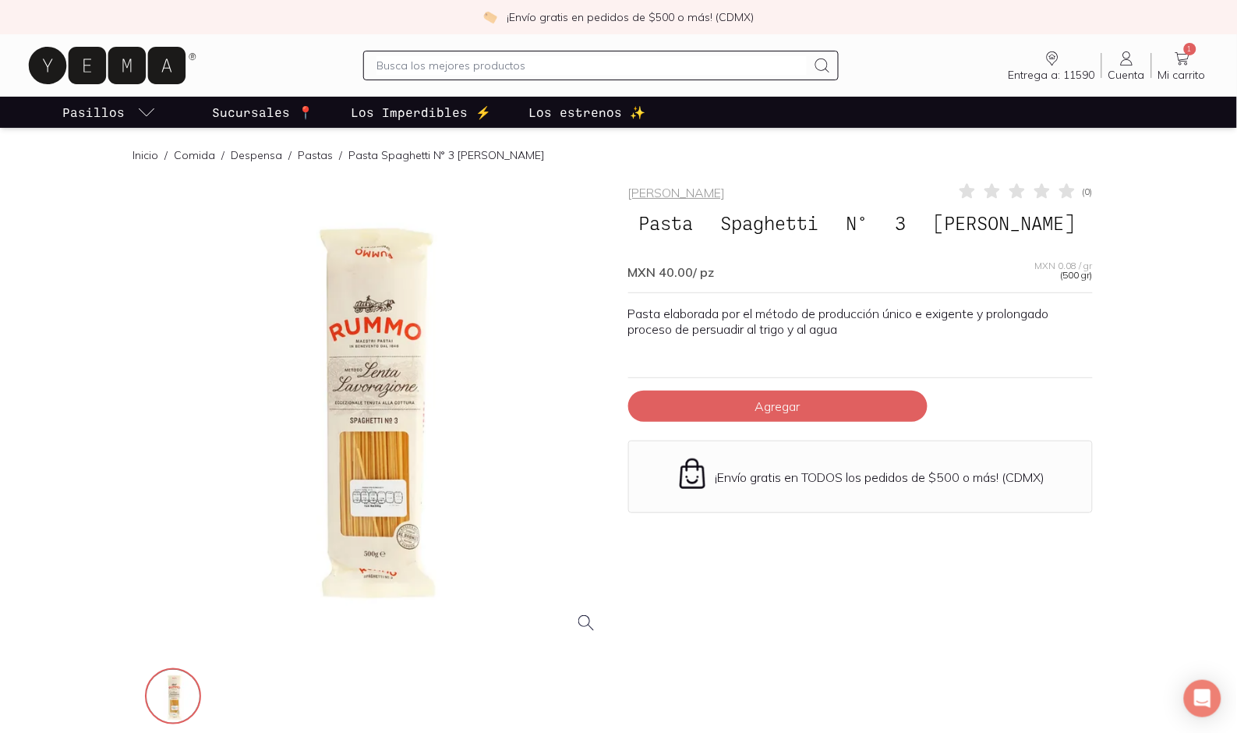
click at [405, 347] on div at bounding box center [377, 414] width 465 height 465
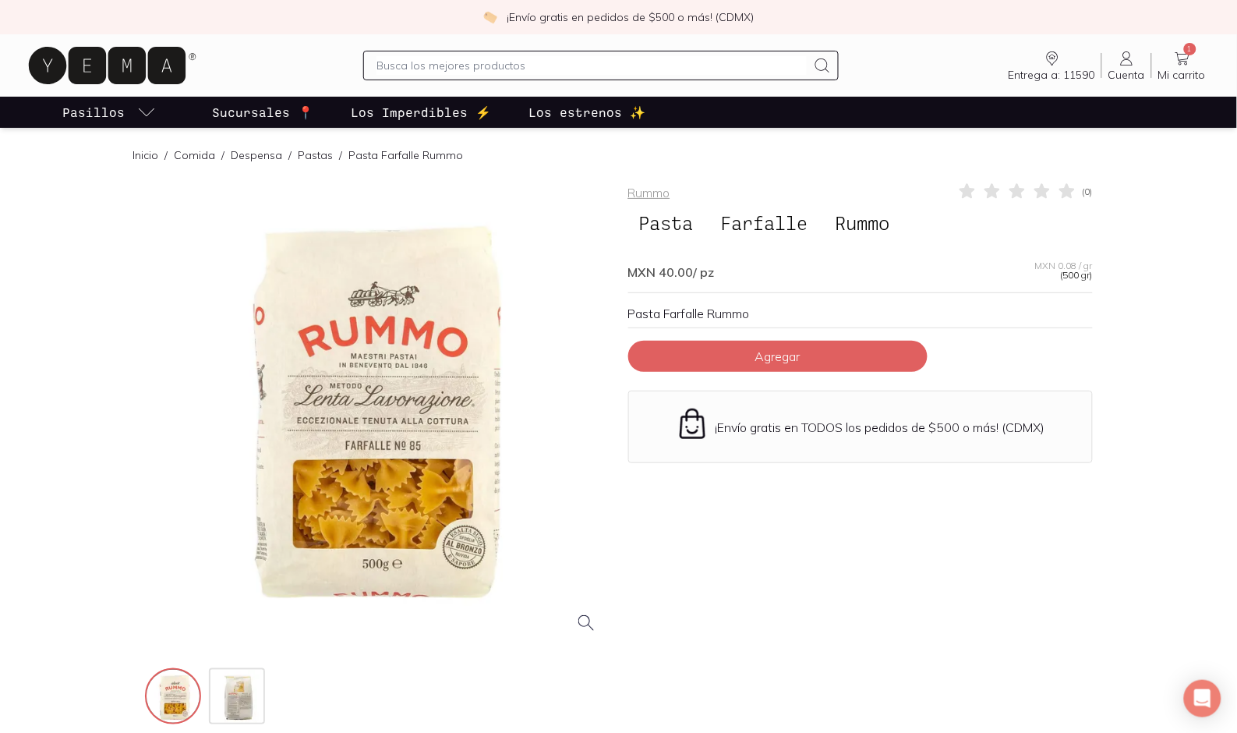
click at [445, 343] on div at bounding box center [377, 414] width 465 height 465
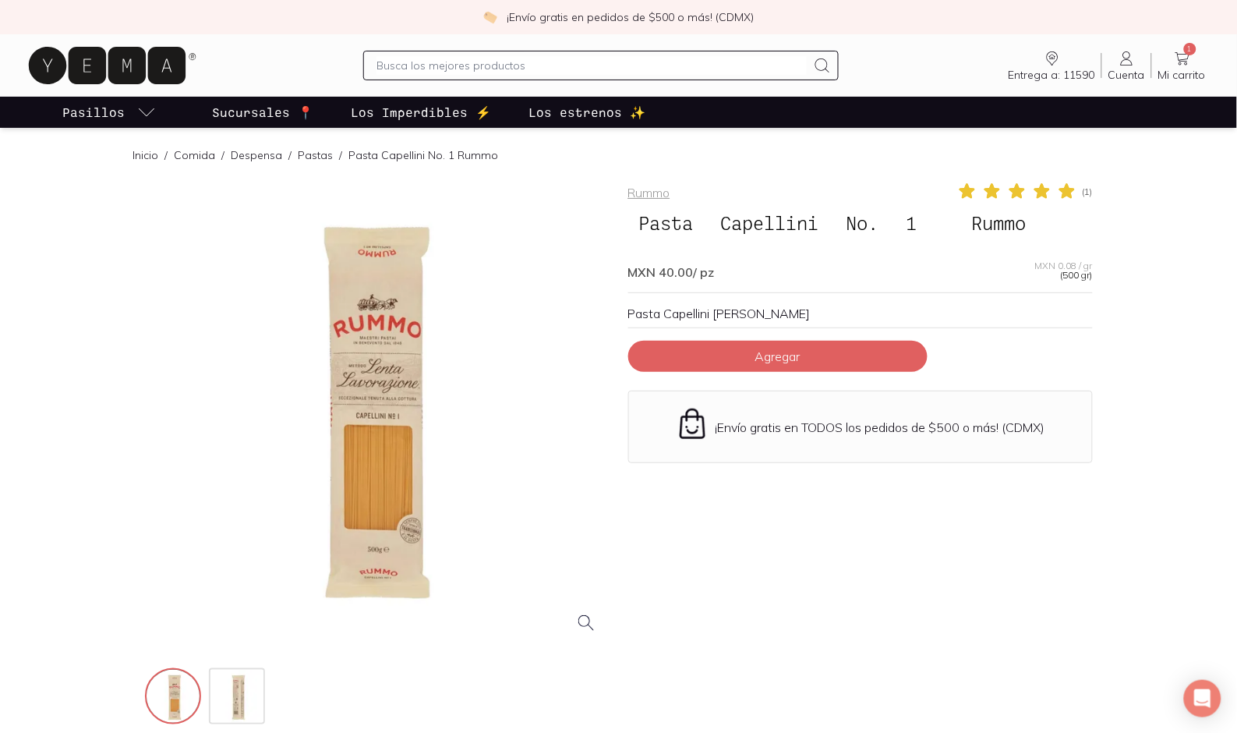
click at [362, 395] on div at bounding box center [377, 414] width 465 height 465
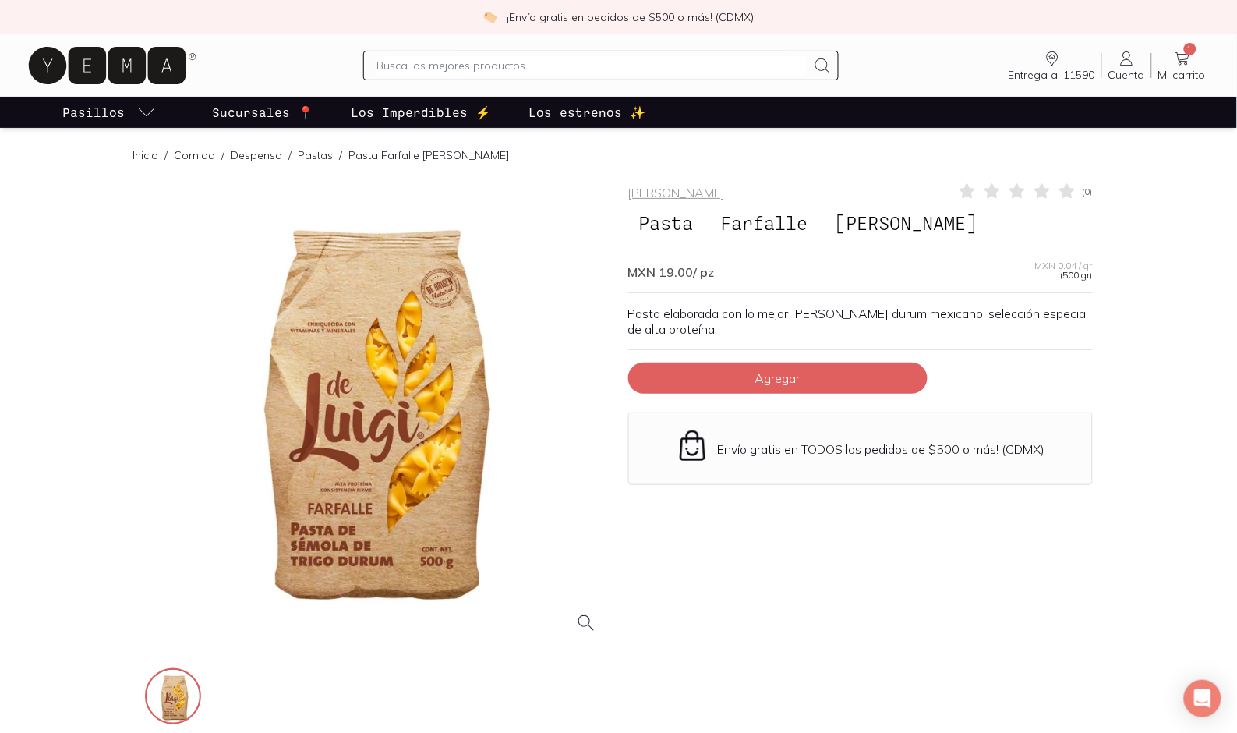
drag, startPoint x: 480, startPoint y: 322, endPoint x: 396, endPoint y: 442, distance: 146.2
click at [396, 442] on div at bounding box center [377, 414] width 465 height 465
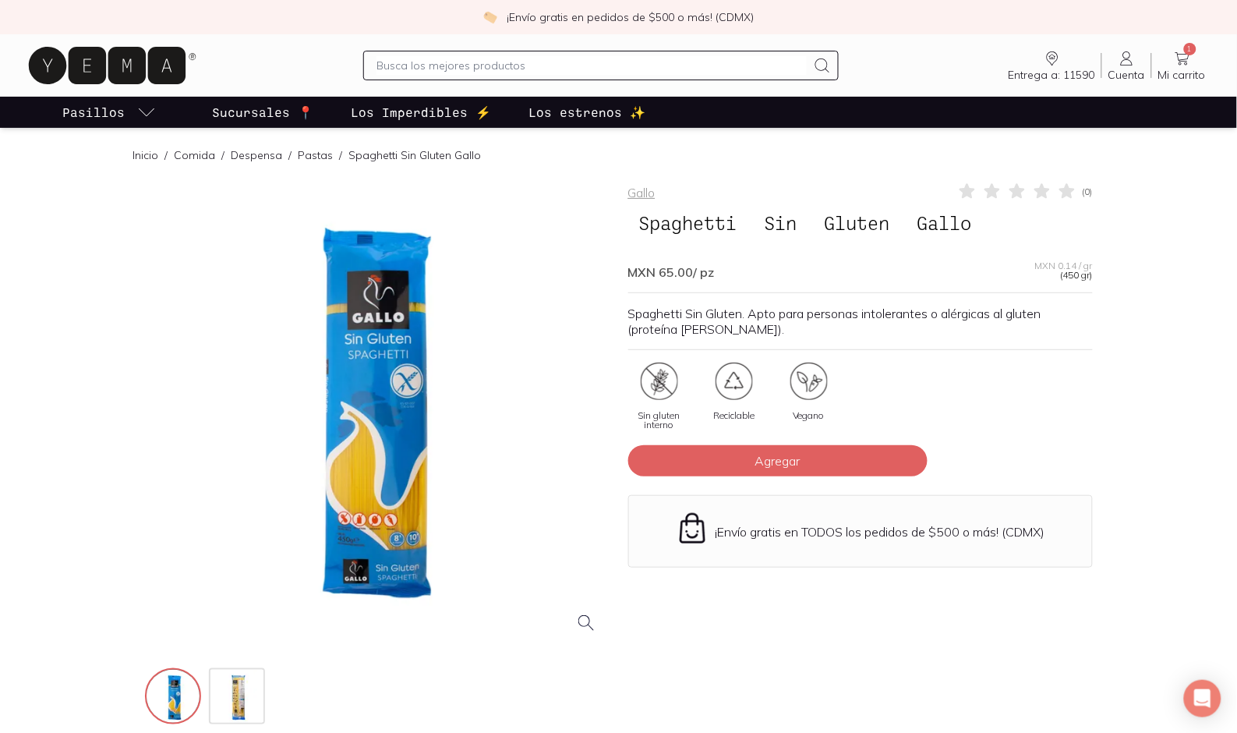
click at [388, 432] on div at bounding box center [377, 414] width 465 height 465
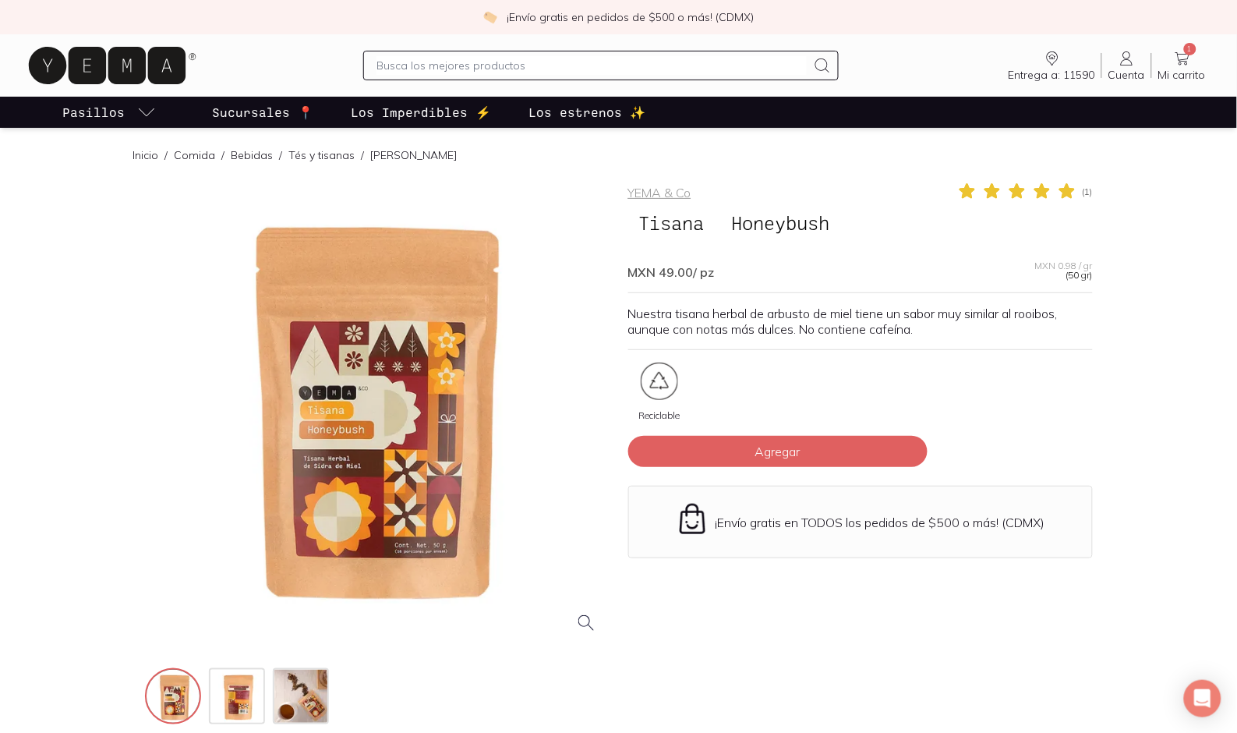
drag, startPoint x: 419, startPoint y: 377, endPoint x: 362, endPoint y: 424, distance: 74.2
click at [362, 424] on div at bounding box center [377, 414] width 465 height 465
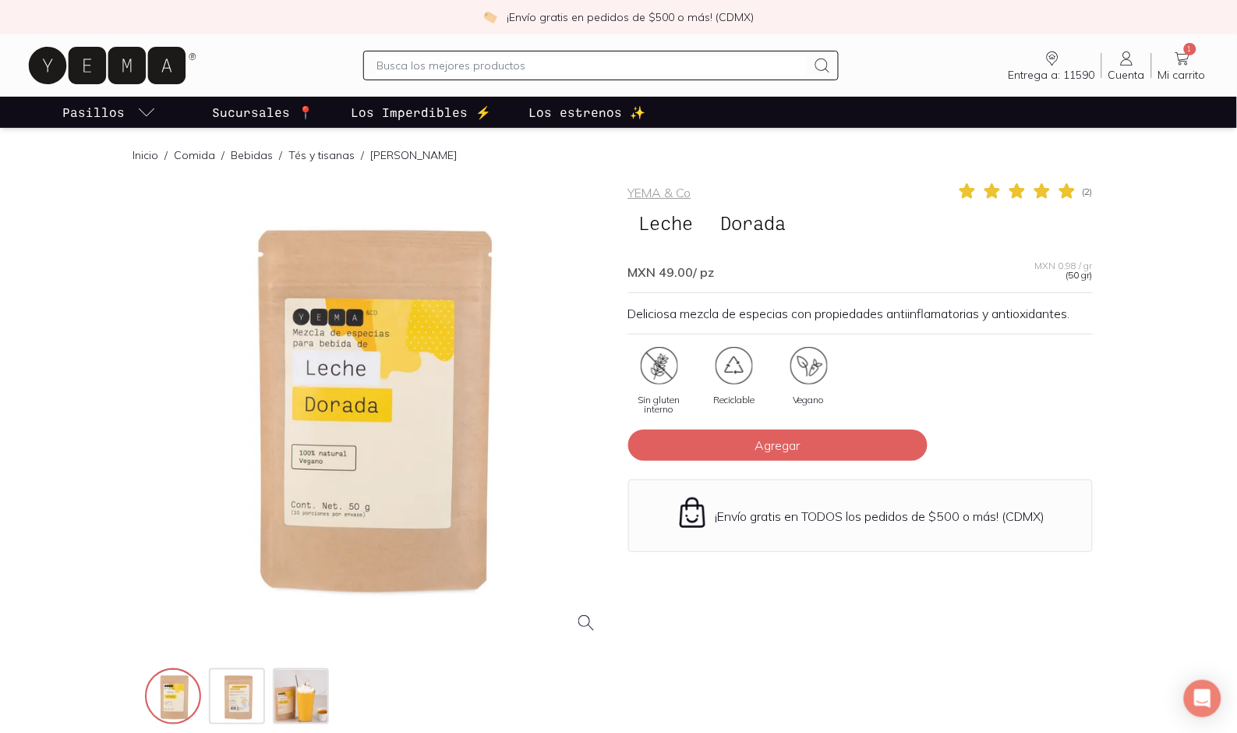
click at [455, 334] on div at bounding box center [377, 414] width 465 height 465
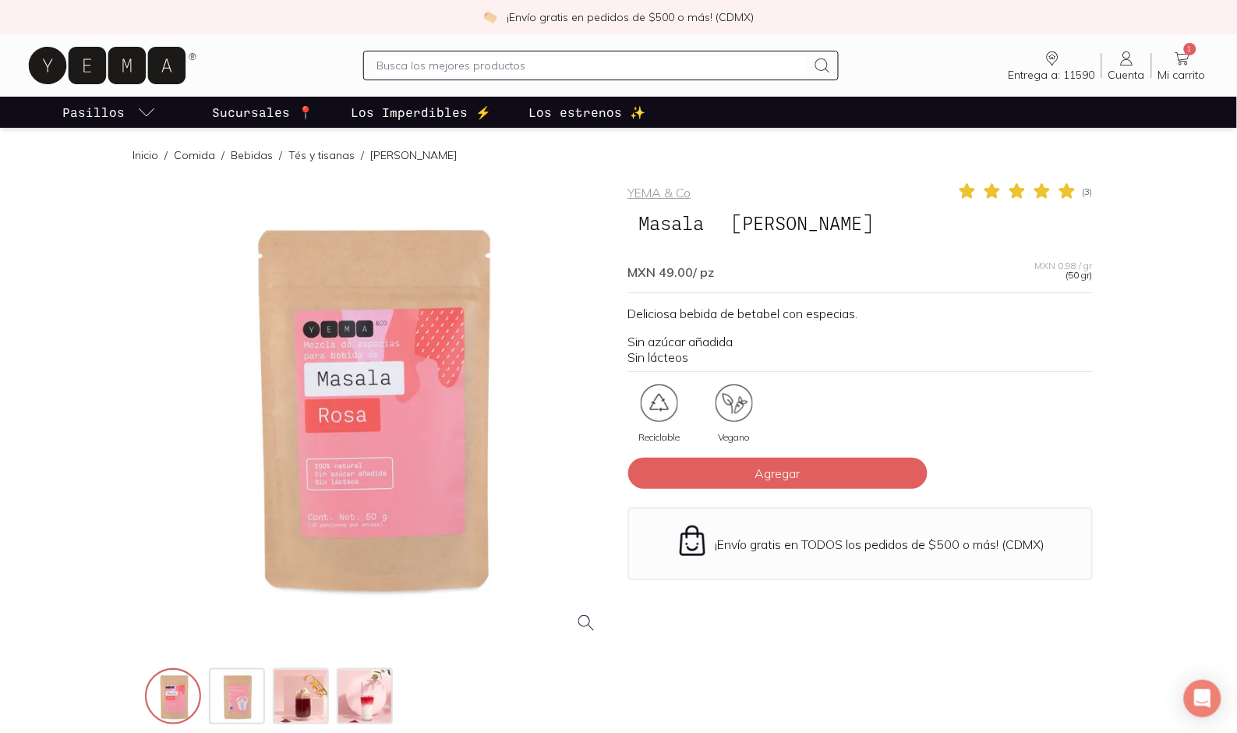
click at [372, 401] on div at bounding box center [377, 414] width 465 height 465
